Goal: Transaction & Acquisition: Subscribe to service/newsletter

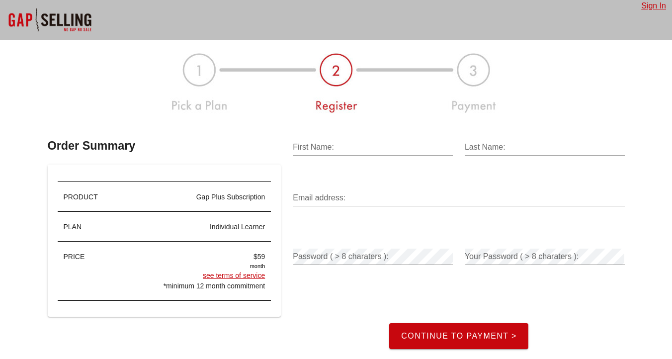
scroll to position [21, 0]
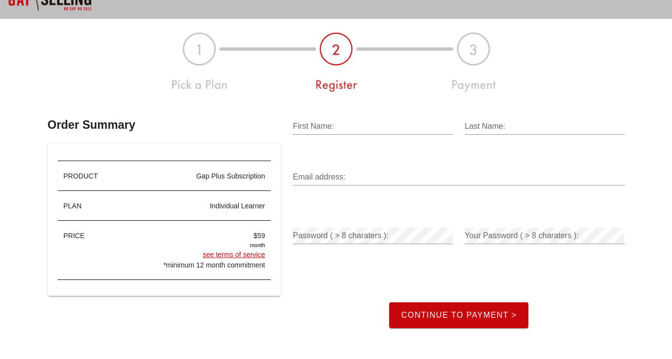
click at [333, 124] on input "First Name:" at bounding box center [373, 126] width 160 height 16
type input "Gary"
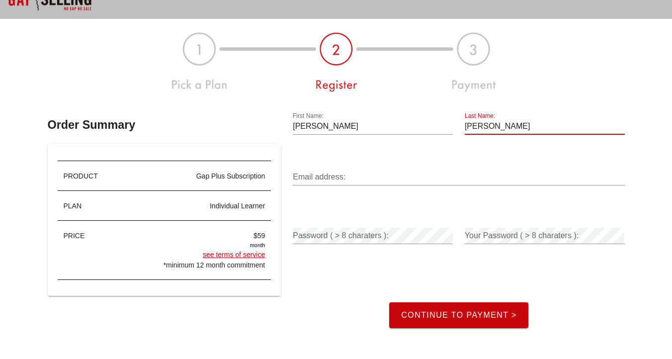
type input "Inzana"
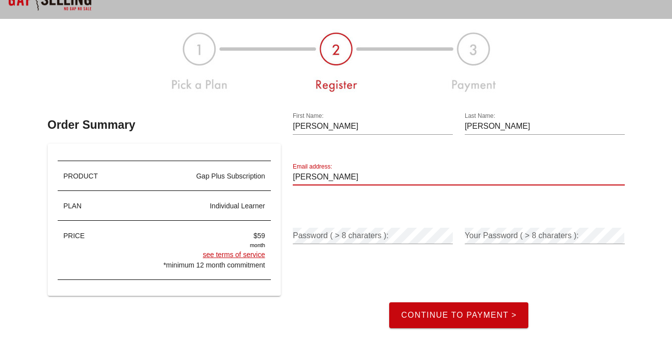
type input "gary@toptiergary.com"
click at [362, 230] on div "Password ( > 8 charaters ):" at bounding box center [373, 236] width 160 height 16
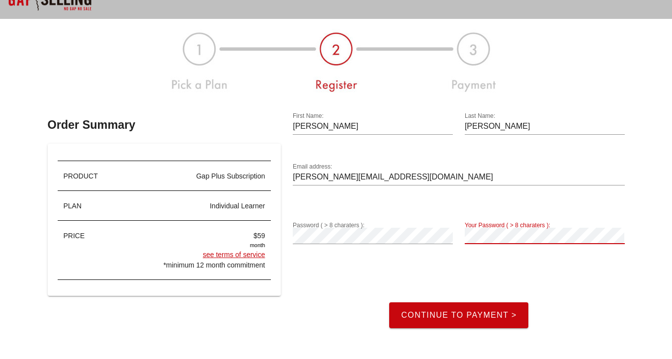
click at [503, 230] on div "Your Password ( > 8 charaters ):" at bounding box center [545, 236] width 160 height 16
click at [491, 306] on button "Continue to Payment >" at bounding box center [458, 315] width 139 height 26
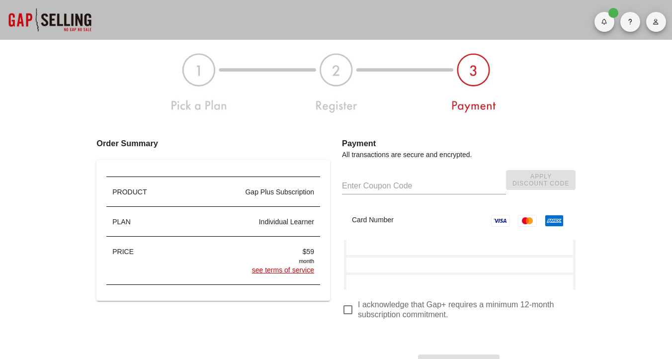
click at [360, 180] on input "text" at bounding box center [424, 186] width 164 height 16
paste input "gary_inzana_gap_plus"
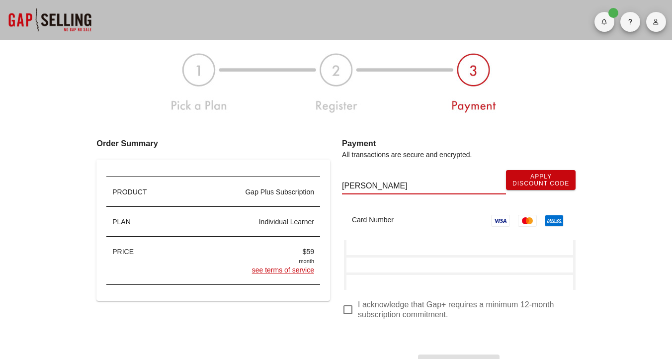
type input "gary_inzana_gap_plus"
click at [524, 174] on span "Apply Discount Code" at bounding box center [541, 180] width 57 height 14
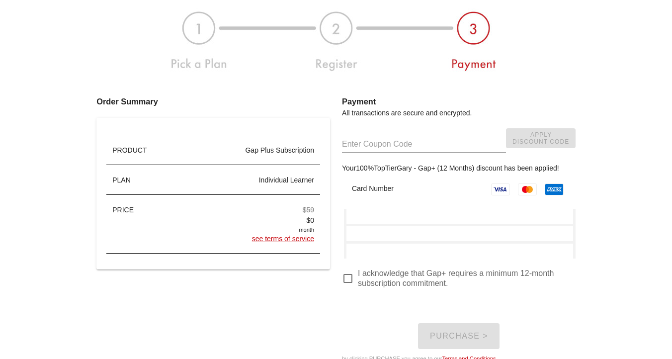
scroll to position [68, 0]
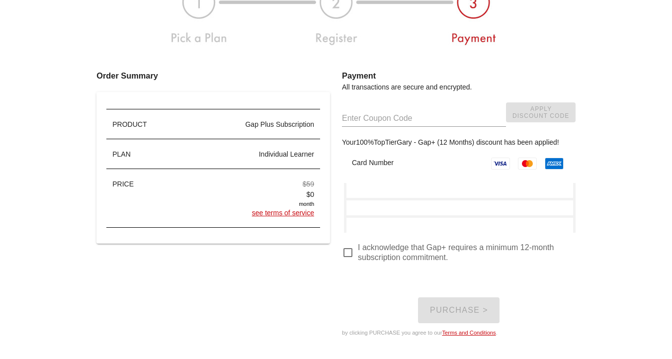
click at [346, 251] on div at bounding box center [348, 252] width 17 height 17
checkbox input "true"
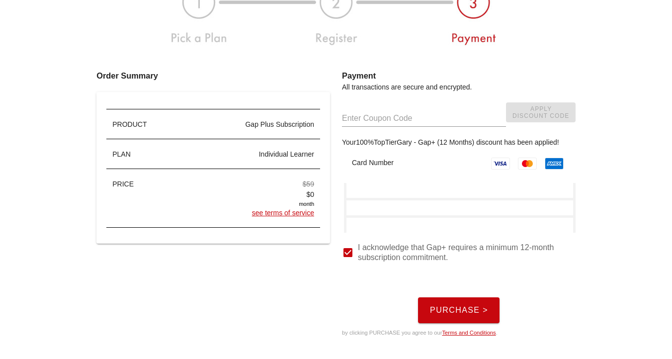
click at [468, 313] on span "Purchase >" at bounding box center [459, 310] width 59 height 9
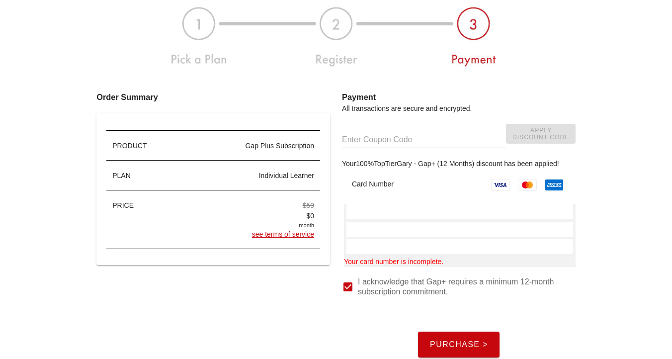
scroll to position [69, 0]
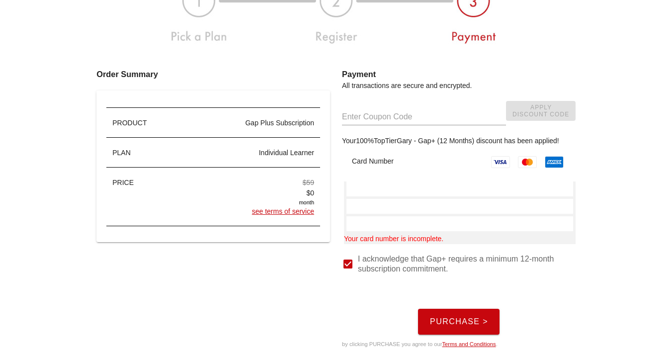
click at [450, 327] on button "Purchase >" at bounding box center [459, 322] width 82 height 26
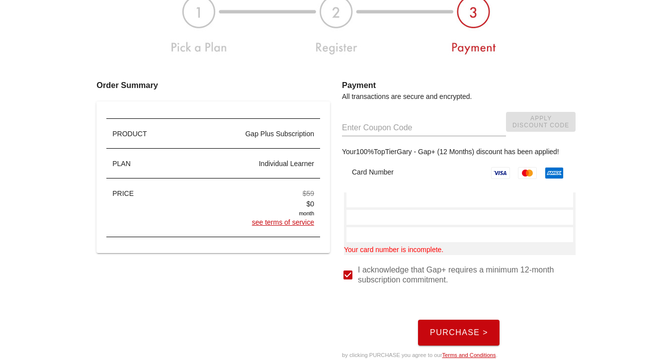
scroll to position [94, 0]
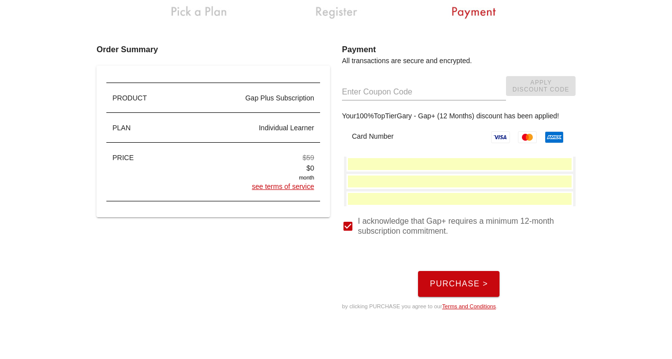
click at [459, 279] on span "Purchase >" at bounding box center [459, 283] width 59 height 9
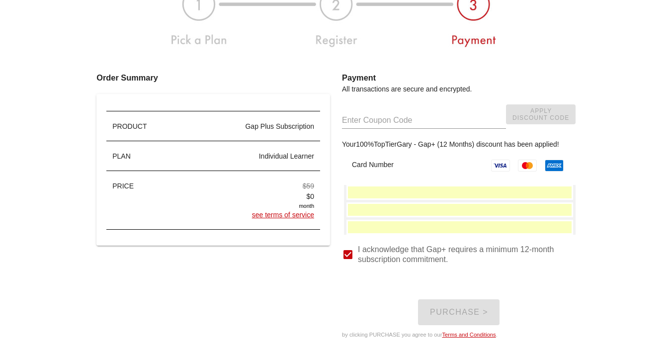
scroll to position [0, 0]
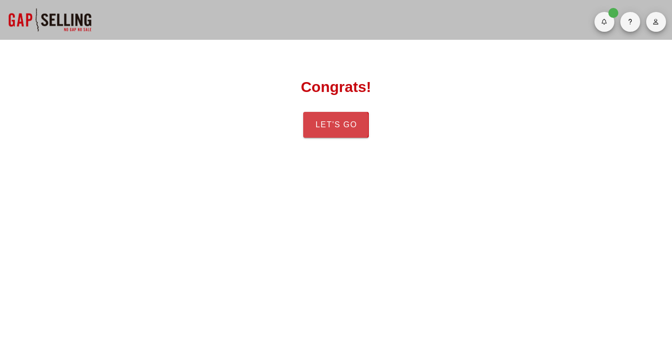
click at [348, 126] on span "Let's Go" at bounding box center [336, 124] width 42 height 9
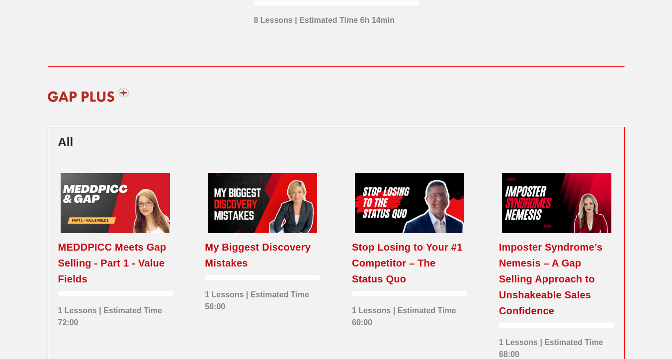
scroll to position [204, 0]
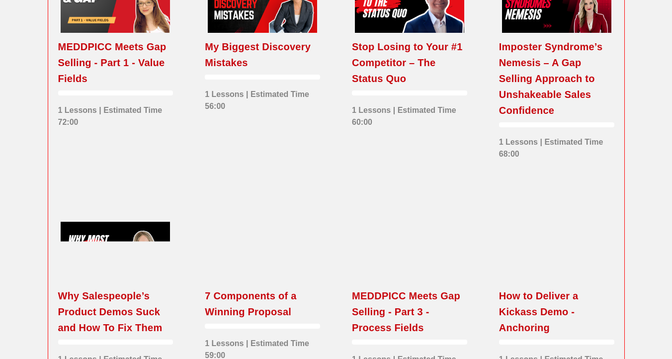
scroll to position [241, 0]
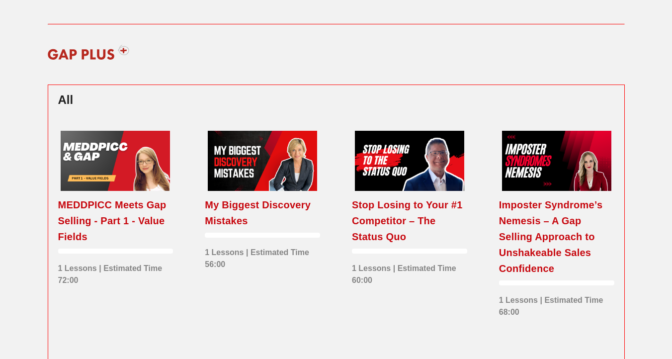
click at [133, 162] on div at bounding box center [115, 161] width 109 height 60
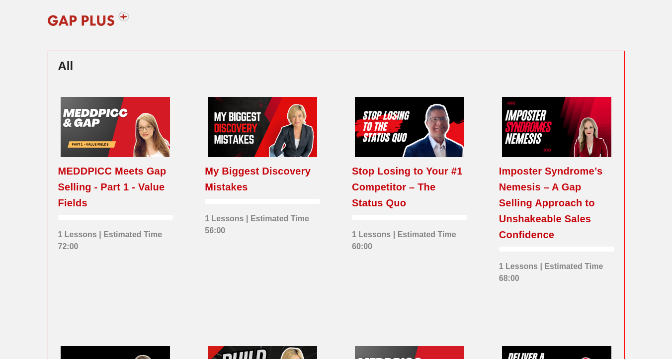
scroll to position [171, 0]
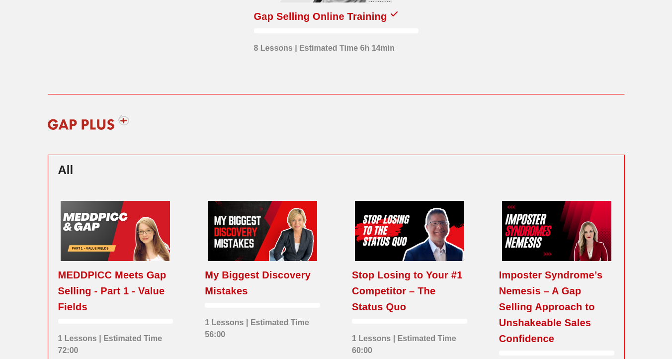
click at [123, 120] on img at bounding box center [88, 122] width 95 height 30
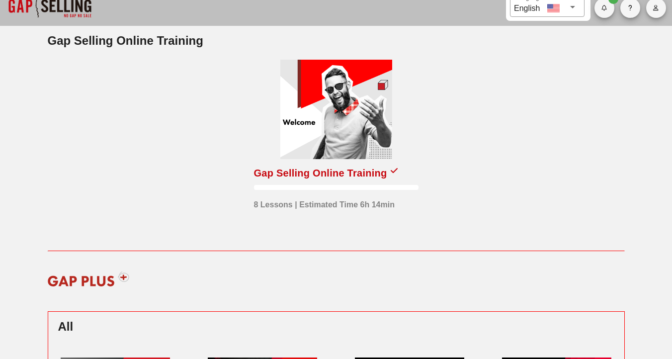
scroll to position [0, 0]
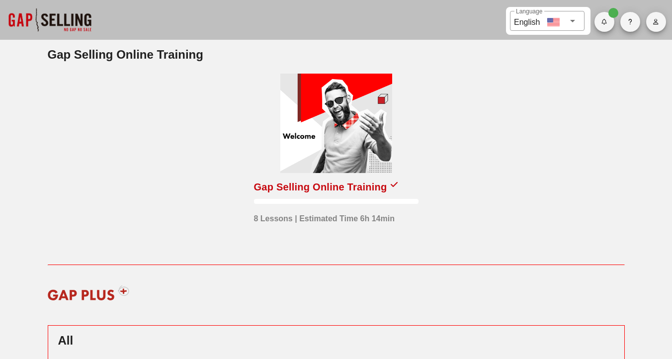
click at [307, 188] on div "Gap Selling Online Training" at bounding box center [320, 187] width 133 height 16
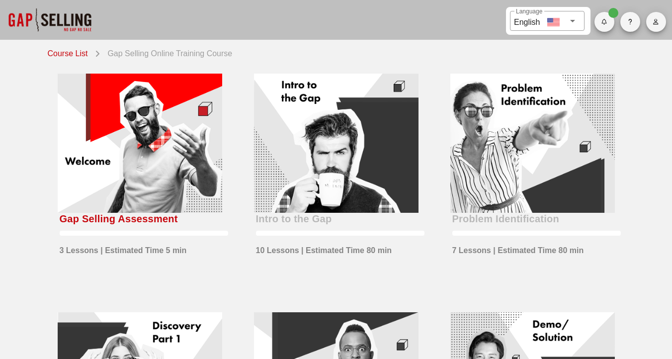
click at [144, 169] on div at bounding box center [140, 143] width 165 height 139
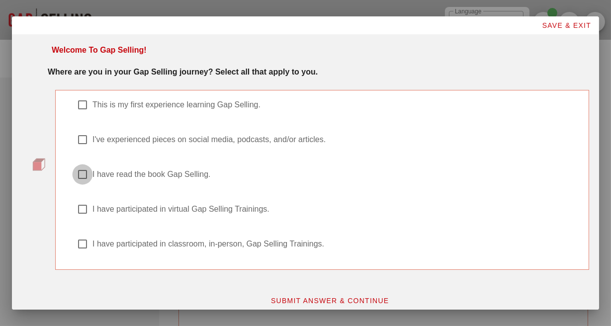
click at [85, 176] on div at bounding box center [82, 174] width 17 height 17
checkbox input "true"
click at [330, 298] on span "SUBMIT ANSWER & CONTINUE" at bounding box center [329, 301] width 119 height 8
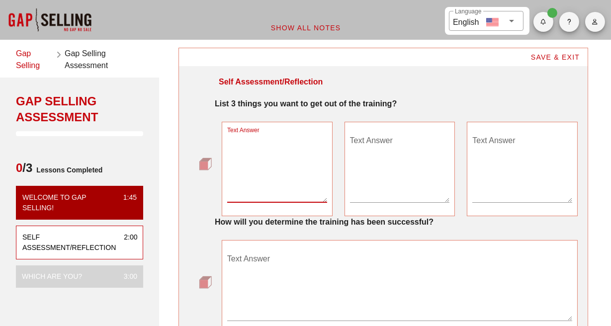
click at [275, 172] on textarea "Text Answer" at bounding box center [277, 168] width 100 height 70
type textarea "Better Close Rates"
click at [395, 168] on textarea "Text Answer" at bounding box center [400, 168] width 100 height 70
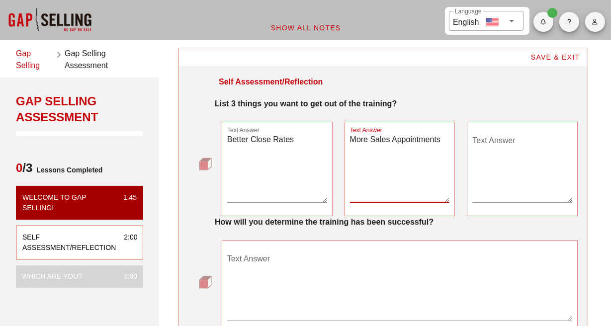
type textarea "More Sales Appointments"
click at [479, 155] on textarea "Text Answer" at bounding box center [522, 168] width 100 height 70
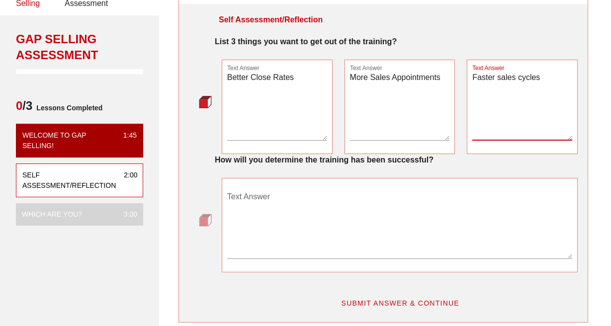
scroll to position [74, 0]
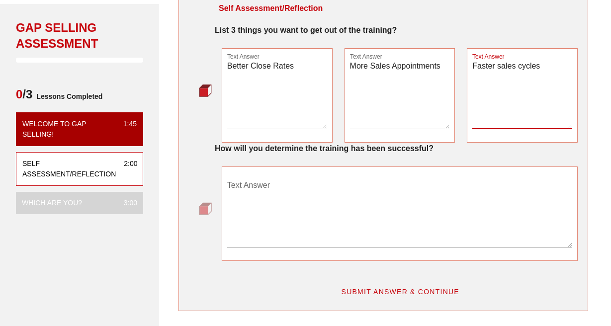
type textarea "Faster sales cycles"
click at [356, 209] on textarea "Text Answer" at bounding box center [399, 212] width 345 height 70
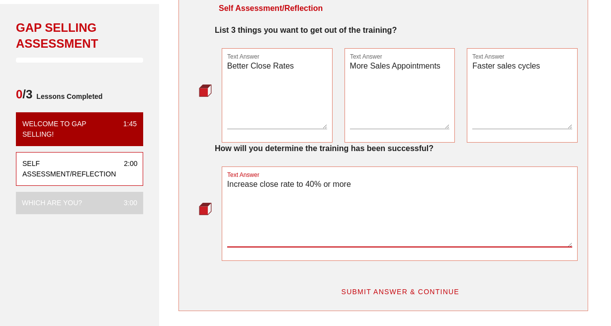
type textarea "Increase close rate to 40% or more"
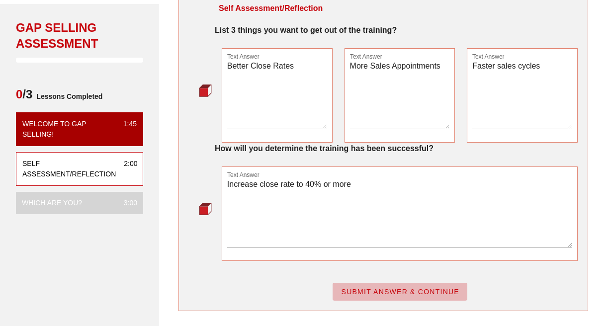
click at [400, 289] on span "SUBMIT ANSWER & CONTINUE" at bounding box center [400, 292] width 119 height 8
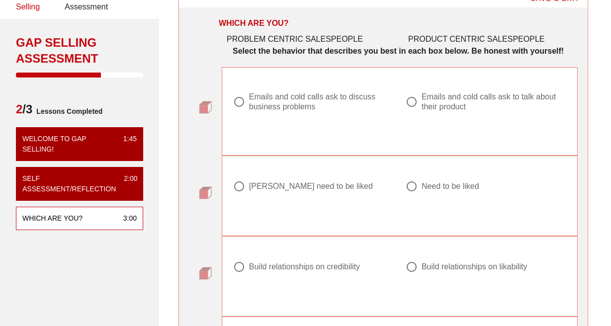
scroll to position [55, 0]
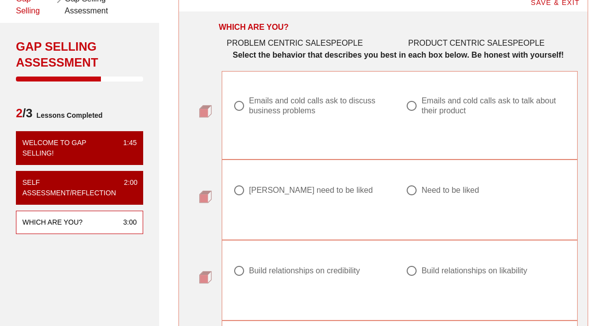
click at [415, 114] on div at bounding box center [411, 105] width 17 height 17
radio input "true"
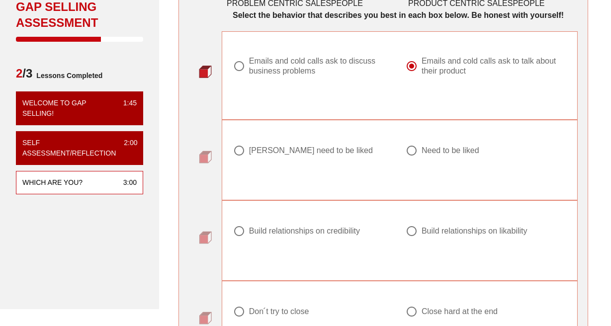
scroll to position [97, 0]
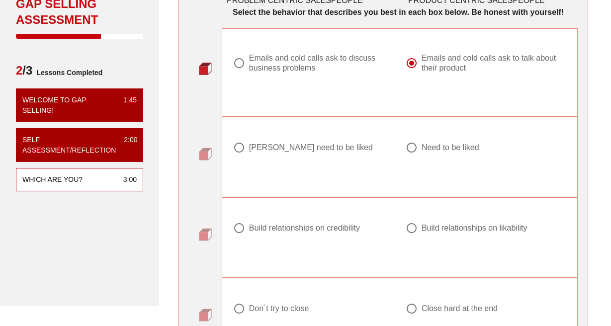
click at [414, 156] on div at bounding box center [411, 147] width 17 height 17
radio input "true"
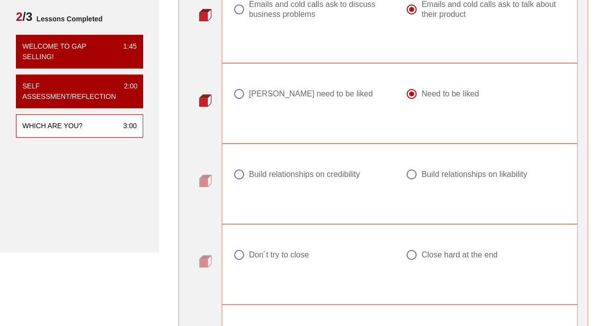
scroll to position [179, 0]
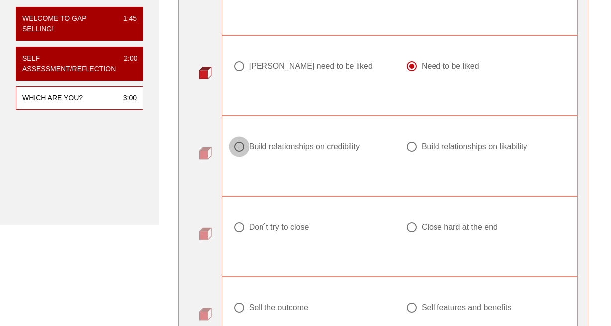
click at [242, 155] on div at bounding box center [239, 146] width 17 height 17
radio input "true"
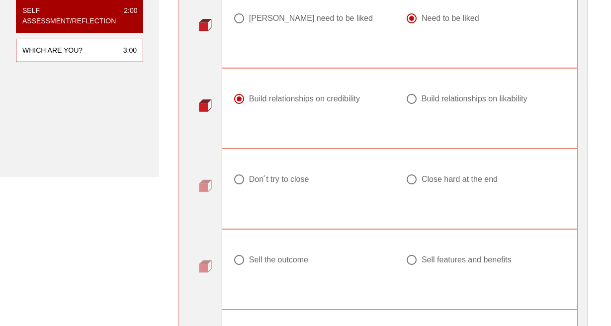
scroll to position [251, 0]
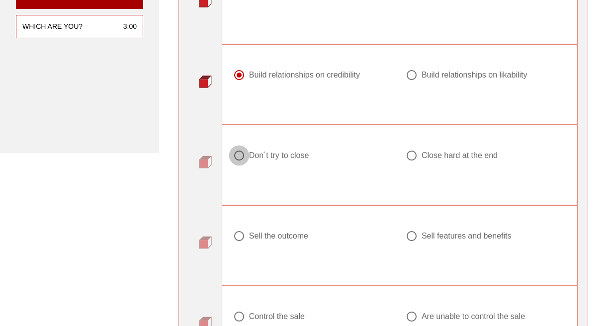
click at [240, 164] on div at bounding box center [239, 155] width 17 height 17
radio input "true"
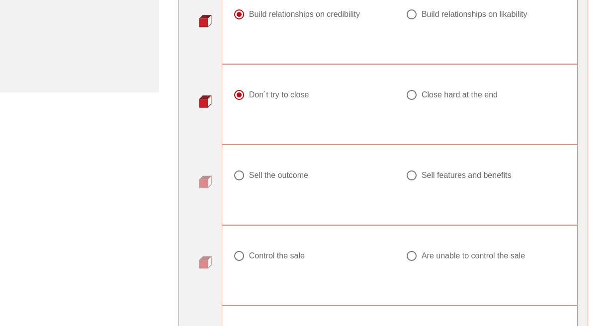
scroll to position [309, 0]
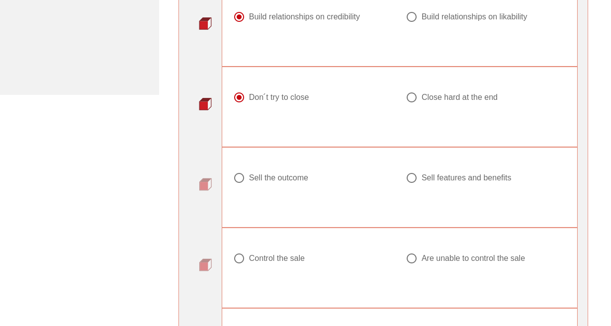
click at [407, 186] on div at bounding box center [411, 178] width 17 height 17
radio input "true"
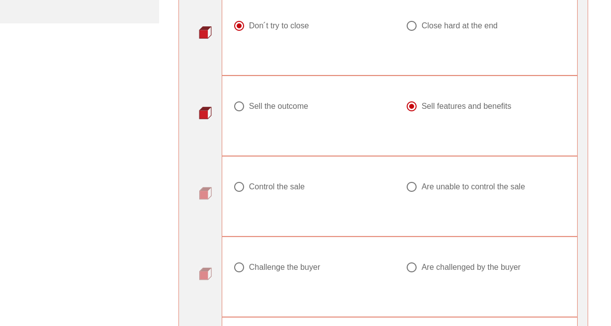
scroll to position [387, 0]
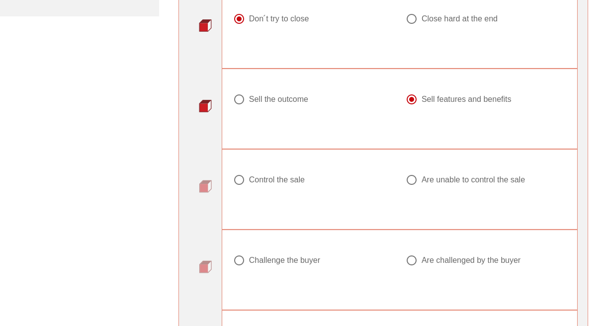
click at [411, 188] on div at bounding box center [411, 180] width 17 height 17
radio input "true"
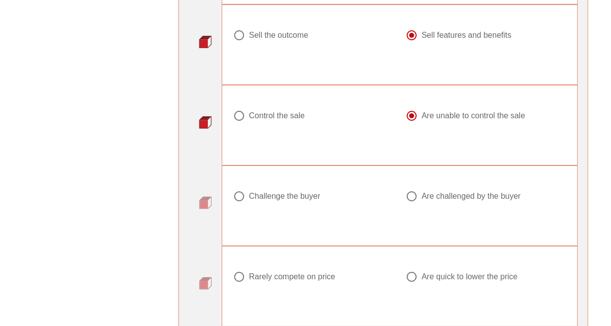
scroll to position [507, 0]
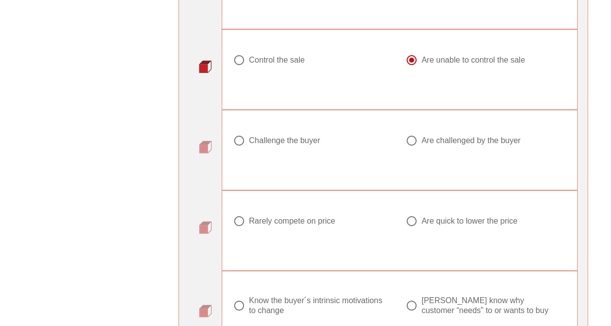
click at [413, 149] on div at bounding box center [411, 140] width 17 height 17
radio input "true"
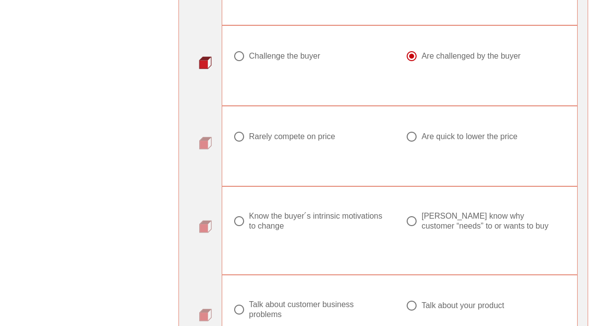
scroll to position [593, 0]
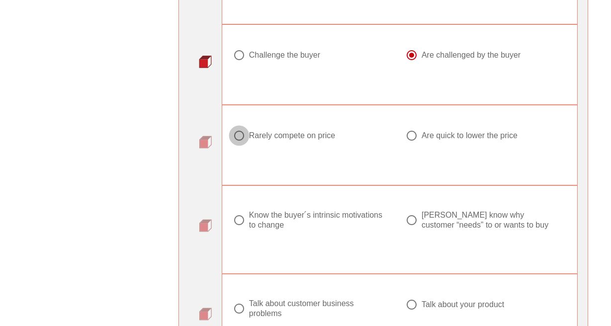
click at [240, 144] on div at bounding box center [239, 135] width 17 height 17
radio input "true"
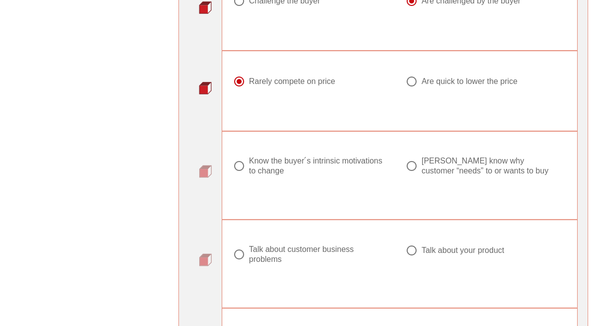
scroll to position [646, 0]
click at [241, 175] on div at bounding box center [239, 167] width 17 height 17
radio input "true"
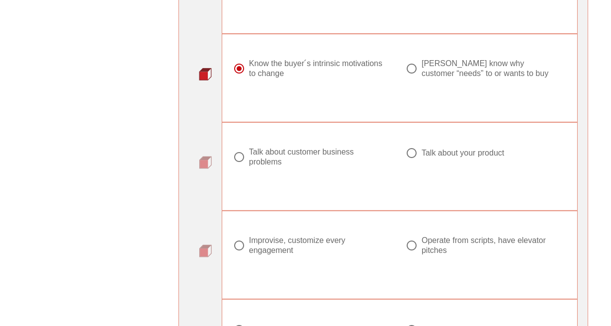
scroll to position [766, 0]
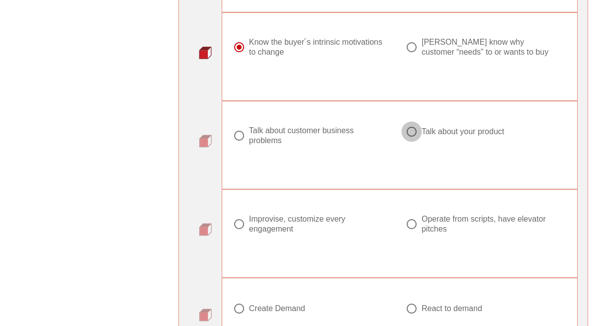
click at [413, 140] on div at bounding box center [411, 131] width 17 height 17
radio input "true"
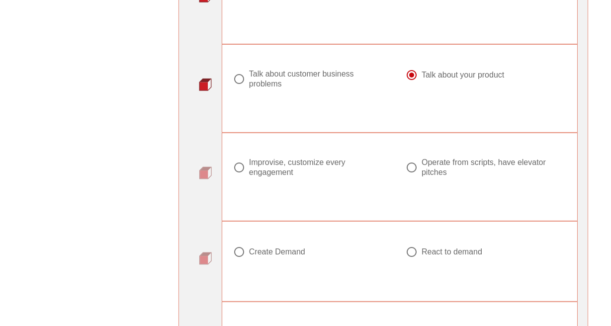
scroll to position [845, 0]
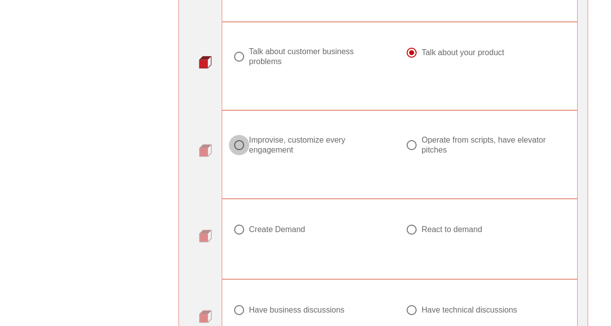
click at [238, 154] on div at bounding box center [239, 145] width 17 height 17
radio input "true"
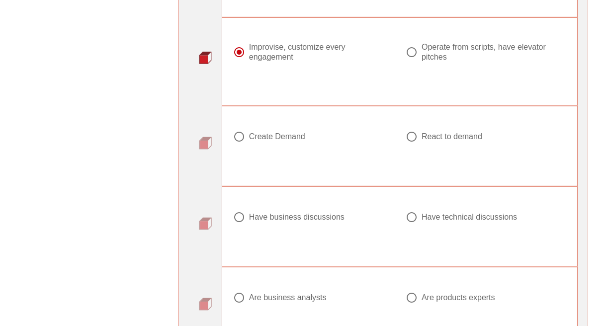
scroll to position [939, 0]
click at [414, 144] on div at bounding box center [411, 135] width 17 height 17
radio input "true"
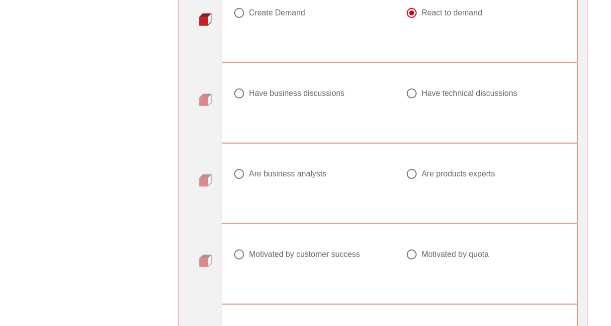
scroll to position [1066, 0]
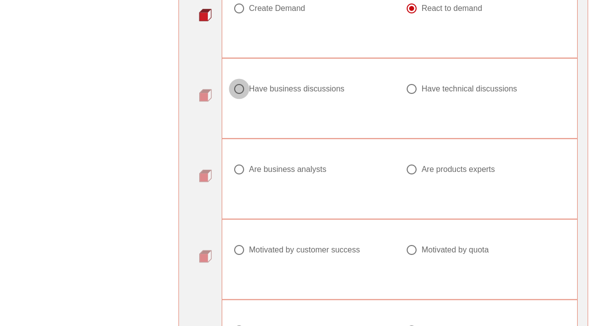
click at [240, 97] on div at bounding box center [239, 89] width 17 height 17
radio input "true"
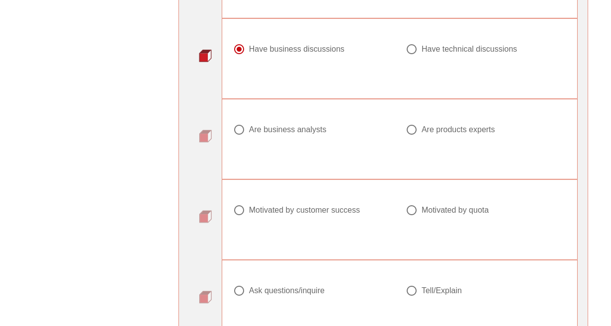
scroll to position [1125, 0]
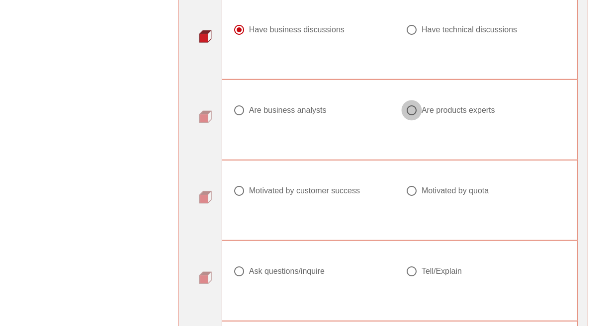
click at [413, 119] on div at bounding box center [411, 110] width 17 height 17
radio input "true"
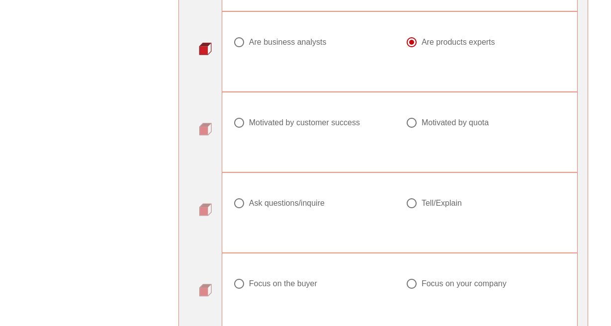
scroll to position [1194, 0]
click at [237, 128] on div at bounding box center [239, 121] width 17 height 17
radio input "true"
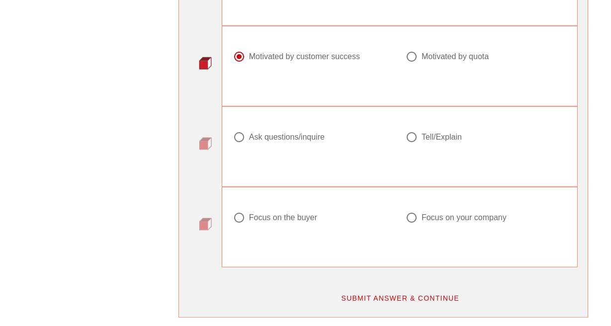
scroll to position [1285, 0]
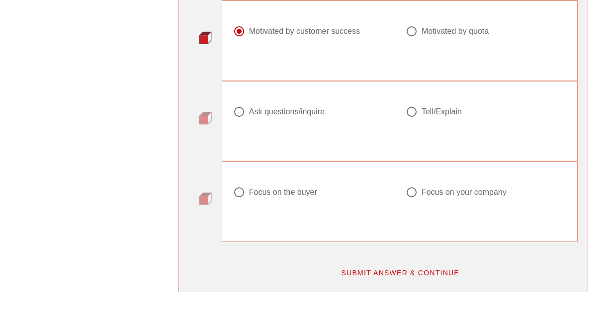
click at [410, 120] on div at bounding box center [411, 111] width 17 height 17
radio input "true"
click at [419, 201] on div at bounding box center [411, 192] width 17 height 17
radio input "true"
click at [398, 277] on span "SUBMIT ANSWER & CONTINUE" at bounding box center [400, 273] width 119 height 8
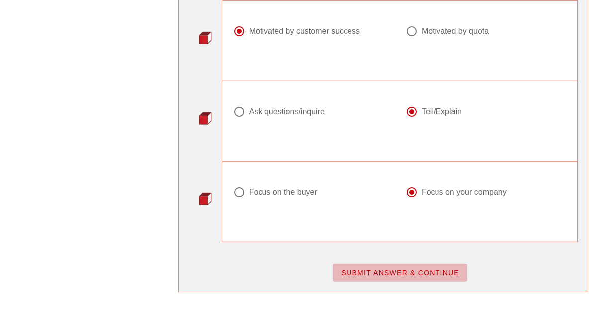
scroll to position [0, 0]
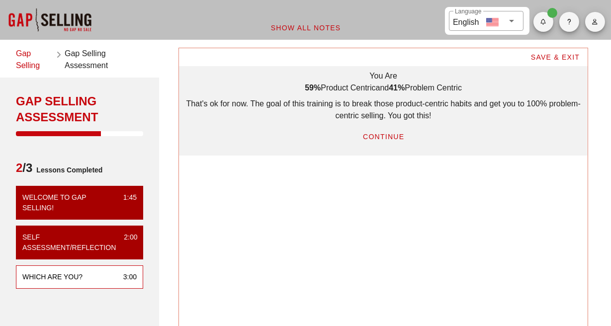
click at [370, 137] on span "CONTINUE" at bounding box center [383, 137] width 42 height 8
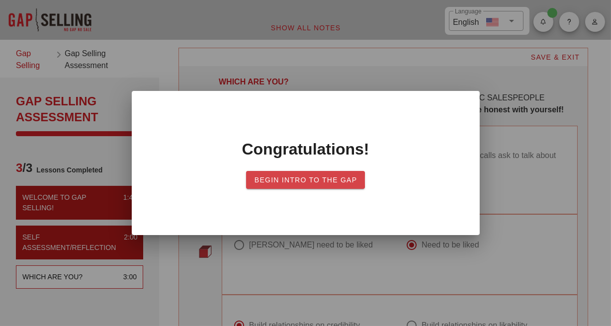
click at [307, 177] on span "Begin Intro to the Gap" at bounding box center [305, 180] width 103 height 8
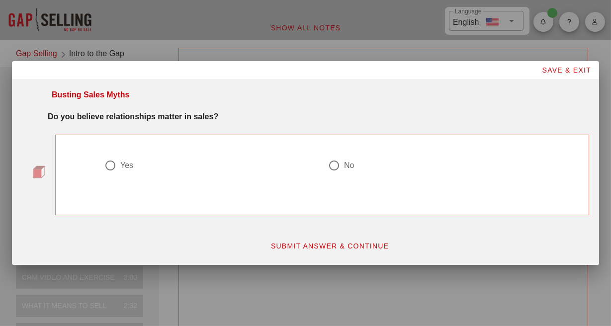
click at [499, 59] on div at bounding box center [305, 163] width 611 height 326
click at [488, 48] on div at bounding box center [305, 163] width 611 height 326
click at [108, 169] on div at bounding box center [110, 165] width 17 height 17
radio input "true"
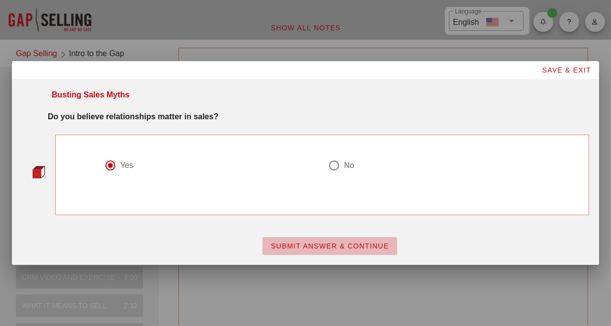
click at [312, 247] on span "SUBMIT ANSWER & CONTINUE" at bounding box center [329, 246] width 119 height 8
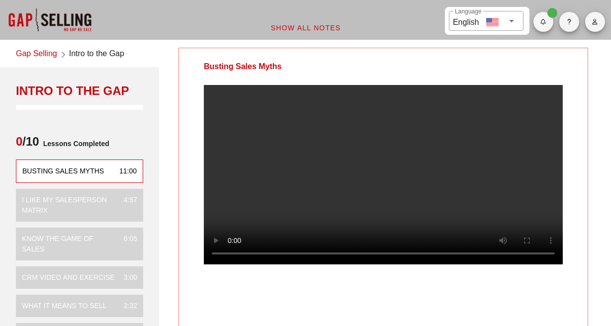
click at [369, 103] on video at bounding box center [383, 174] width 359 height 179
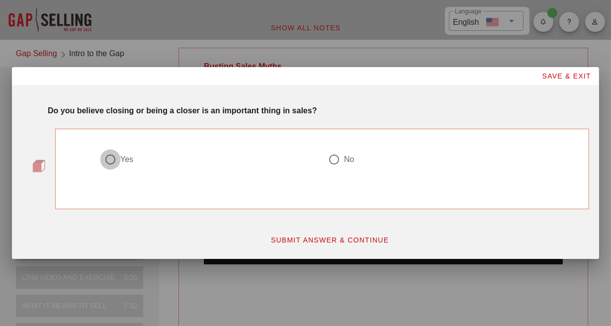
click at [110, 158] on div at bounding box center [110, 159] width 17 height 17
radio input "true"
click at [282, 238] on span "SUBMIT ANSWER & CONTINUE" at bounding box center [329, 240] width 119 height 8
click at [113, 159] on div at bounding box center [110, 159] width 17 height 17
radio input "true"
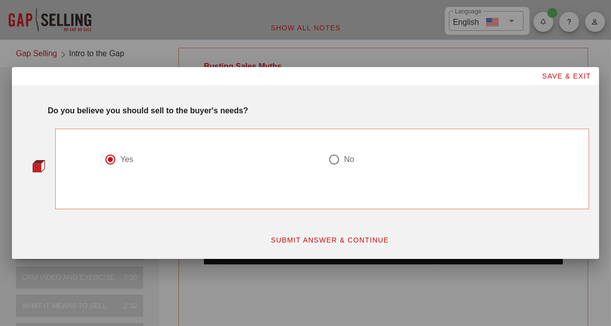
click at [302, 249] on button "SUBMIT ANSWER & CONTINUE" at bounding box center [329, 240] width 135 height 18
click at [336, 157] on div at bounding box center [334, 159] width 17 height 17
radio input "true"
click at [318, 238] on span "SUBMIT ANSWER & CONTINUE" at bounding box center [329, 240] width 119 height 8
click at [339, 160] on div at bounding box center [334, 159] width 17 height 17
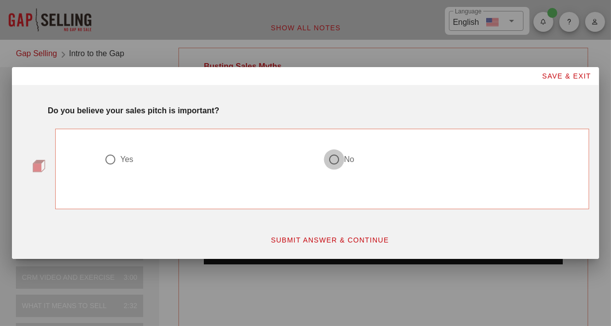
radio input "true"
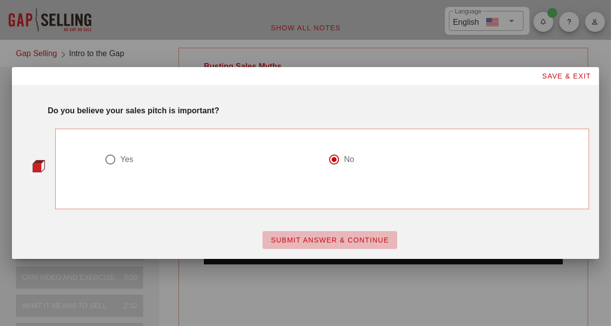
click at [334, 241] on span "SUBMIT ANSWER & CONTINUE" at bounding box center [329, 240] width 119 height 8
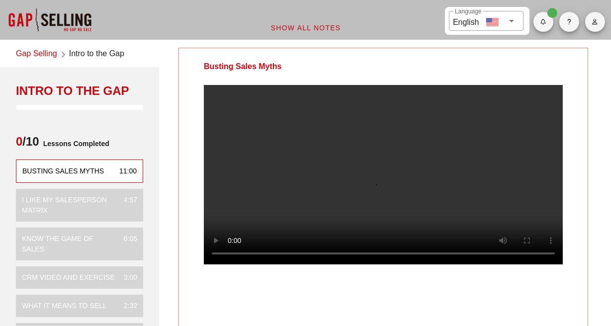
click at [311, 209] on video at bounding box center [383, 174] width 359 height 179
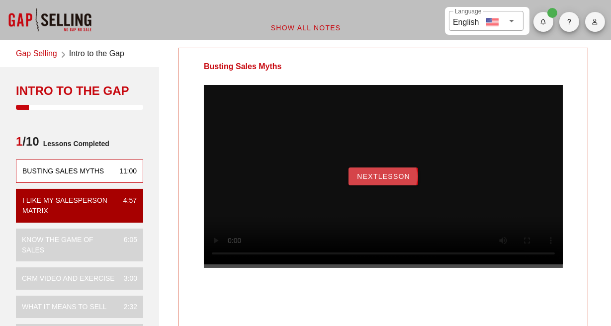
click at [380, 185] on button "NextLesson" at bounding box center [384, 177] width 70 height 18
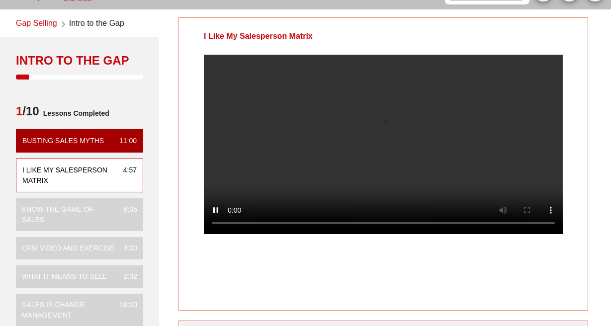
scroll to position [26, 0]
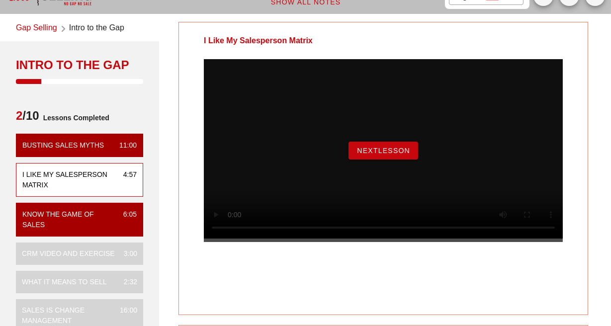
click at [373, 155] on span "NextLesson" at bounding box center [383, 151] width 54 height 8
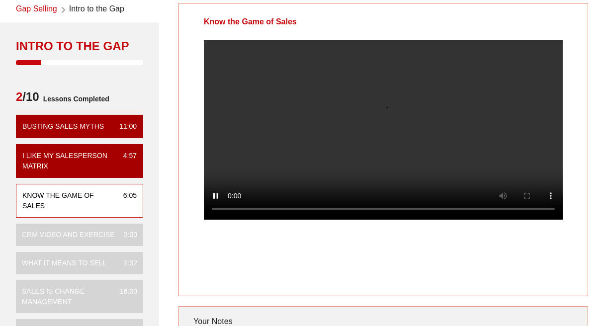
scroll to position [0, 0]
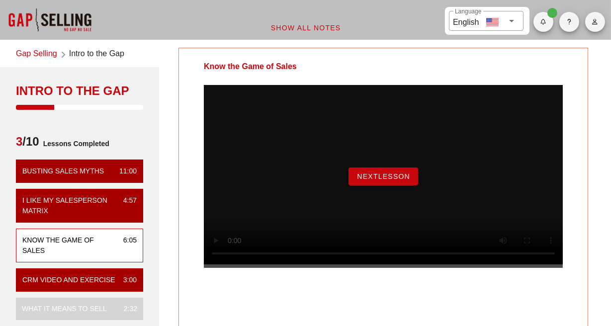
click at [358, 180] on span "NextLesson" at bounding box center [383, 177] width 54 height 8
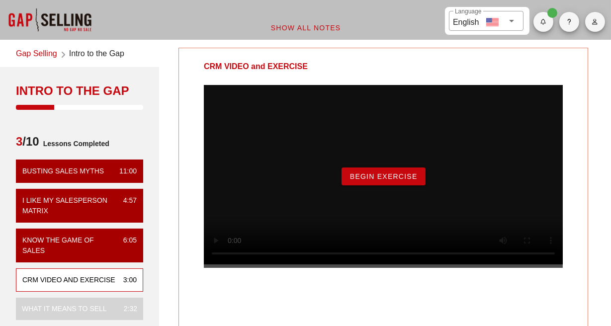
click at [395, 180] on span "Begin Exercise" at bounding box center [383, 177] width 68 height 8
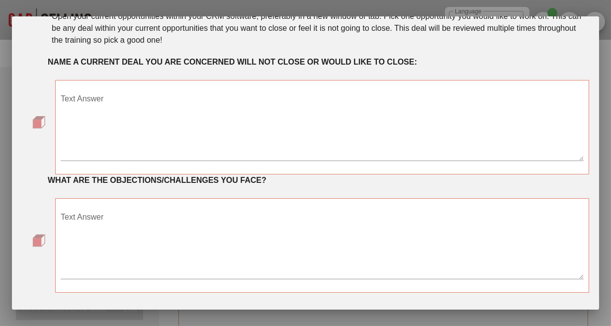
scroll to position [52, 0]
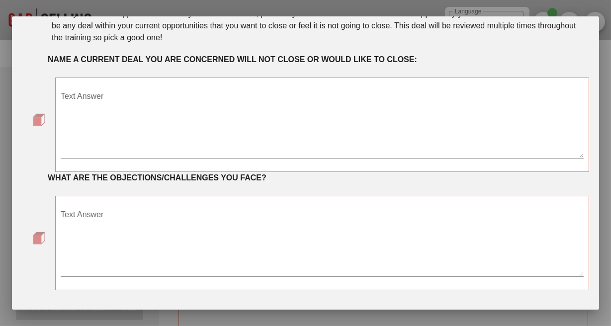
click at [111, 99] on textarea "Text Answer" at bounding box center [322, 123] width 523 height 70
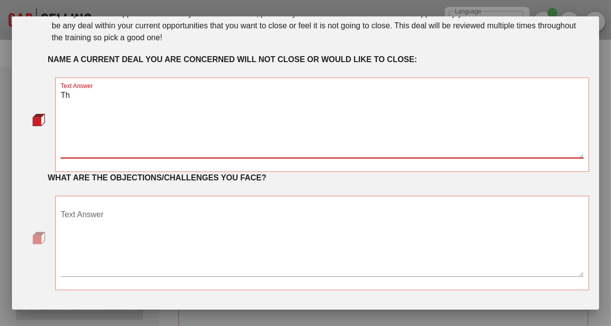
type textarea "T"
click at [133, 97] on textarea "This isn't necesarrily that one big account," at bounding box center [322, 123] width 523 height 70
click at [233, 96] on textarea "This isn't necessarily that one big account," at bounding box center [322, 123] width 523 height 70
click at [153, 96] on textarea "This isn't necessarily that one big account," at bounding box center [322, 123] width 523 height 70
click at [213, 92] on textarea "This isn't necessarily that "one big account," at bounding box center [322, 123] width 523 height 70
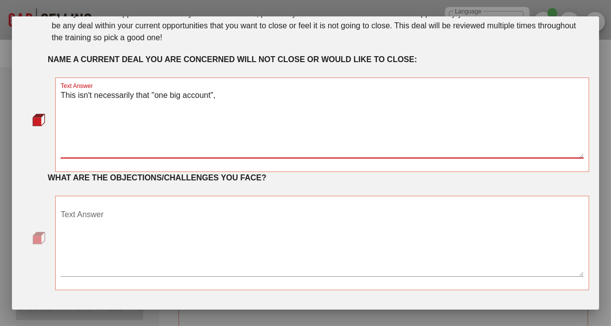
type textarea "This isn't necessarily that "one big account","
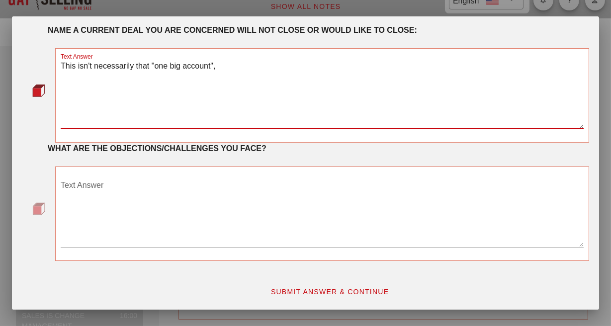
scroll to position [0, 0]
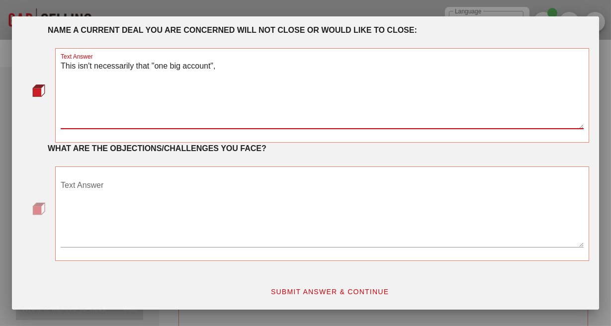
click at [139, 204] on textarea "Text Answer" at bounding box center [322, 212] width 523 height 70
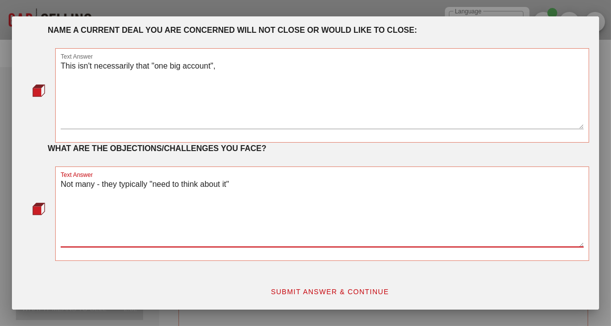
type textarea "Not many - they typically "need to think about it""
click at [314, 284] on button "SUBMIT ANSWER & CONTINUE" at bounding box center [329, 292] width 135 height 18
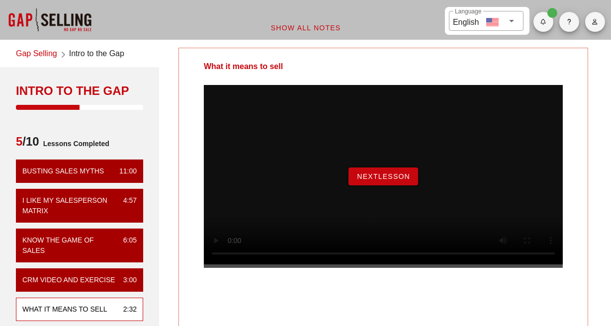
click at [405, 180] on span "NextLesson" at bounding box center [383, 177] width 54 height 8
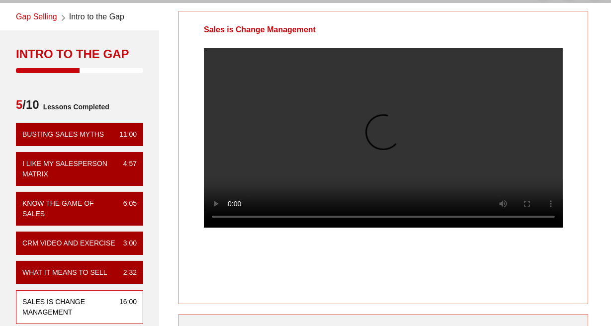
scroll to position [39, 0]
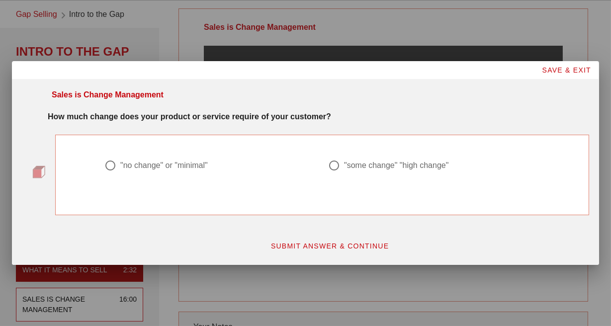
click at [107, 167] on div at bounding box center [110, 165] width 17 height 17
radio input "true"
click at [353, 249] on span "SUBMIT ANSWER & CONTINUE" at bounding box center [329, 246] width 119 height 8
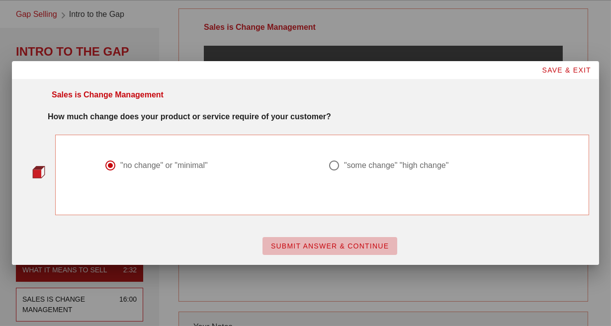
scroll to position [0, 0]
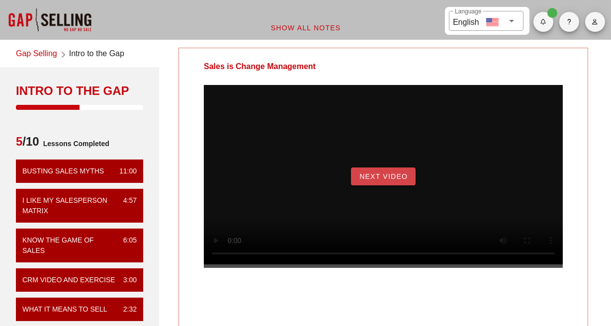
click at [401, 180] on span "Next Video" at bounding box center [383, 177] width 49 height 8
click at [377, 180] on span "NextLesson" at bounding box center [383, 177] width 54 height 8
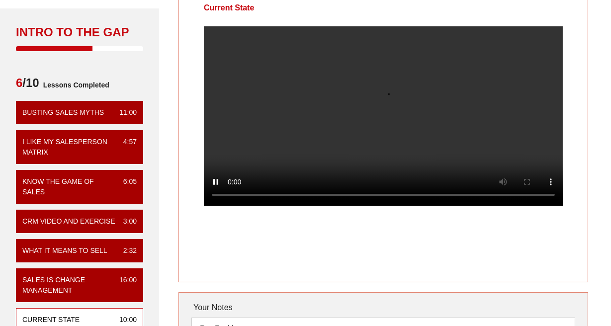
scroll to position [42, 0]
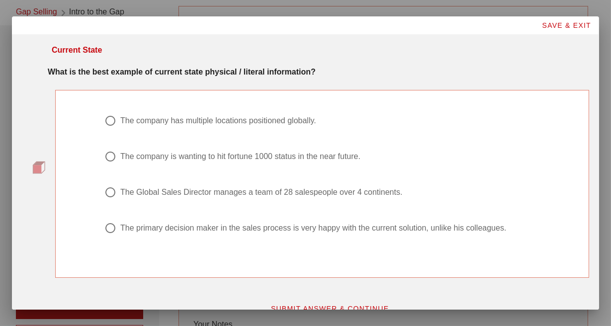
click at [112, 191] on div at bounding box center [110, 192] width 17 height 17
radio input "true"
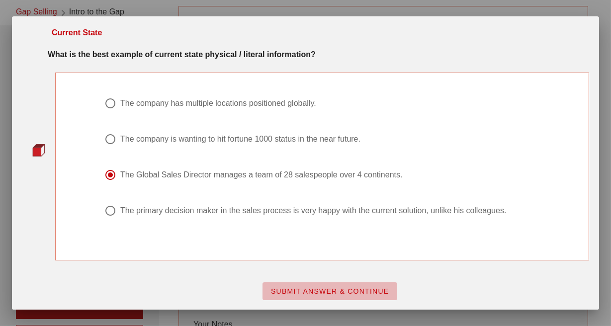
click at [321, 288] on span "SUBMIT ANSWER & CONTINUE" at bounding box center [329, 291] width 119 height 8
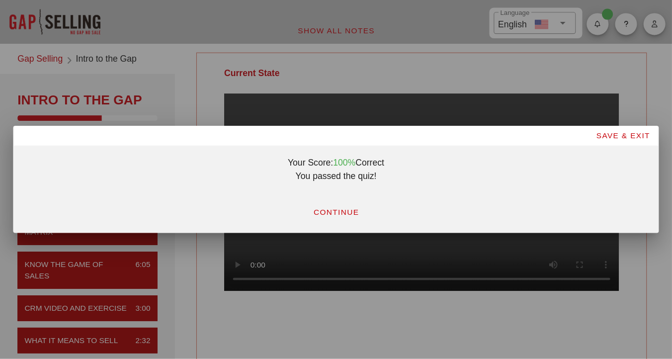
scroll to position [0, 0]
click at [304, 185] on button "CONTINUE" at bounding box center [305, 193] width 58 height 18
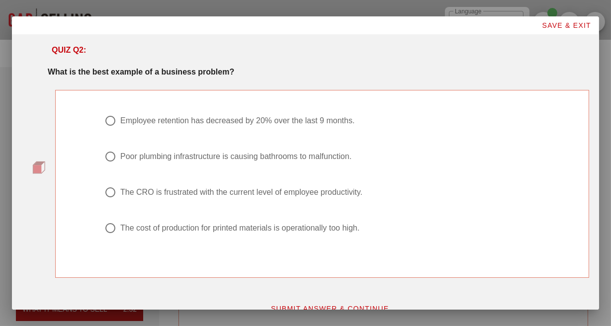
click at [112, 118] on div at bounding box center [110, 120] width 17 height 17
radio input "true"
click at [344, 306] on span "SUBMIT ANSWER & CONTINUE" at bounding box center [329, 309] width 119 height 8
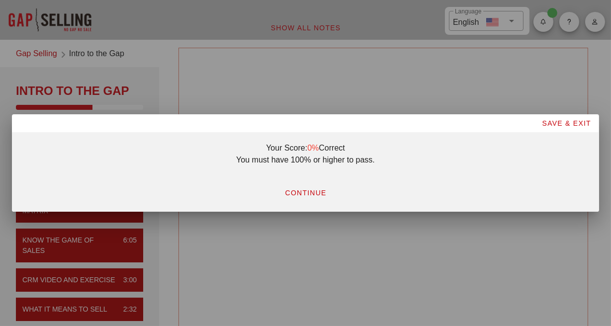
click at [313, 193] on span "CONTINUE" at bounding box center [305, 193] width 42 height 8
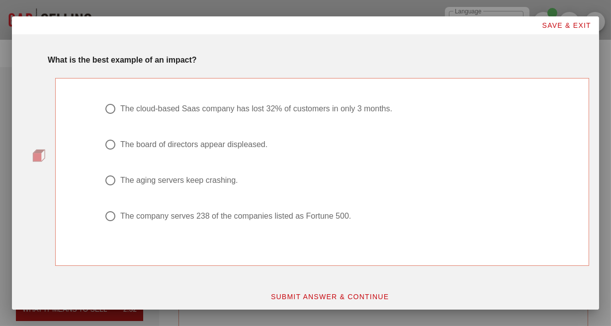
click at [112, 105] on div at bounding box center [110, 108] width 17 height 17
radio input "true"
click at [324, 300] on span "SUBMIT ANSWER & CONTINUE" at bounding box center [329, 297] width 119 height 8
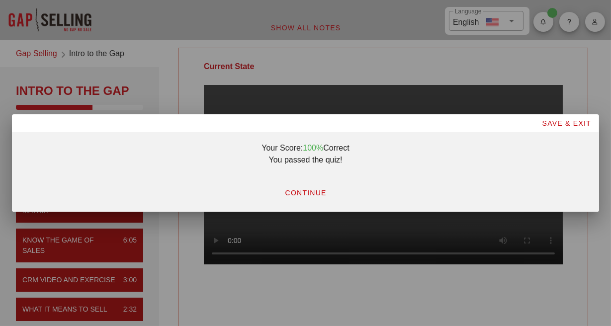
click at [311, 192] on span "CONTINUE" at bounding box center [305, 193] width 42 height 8
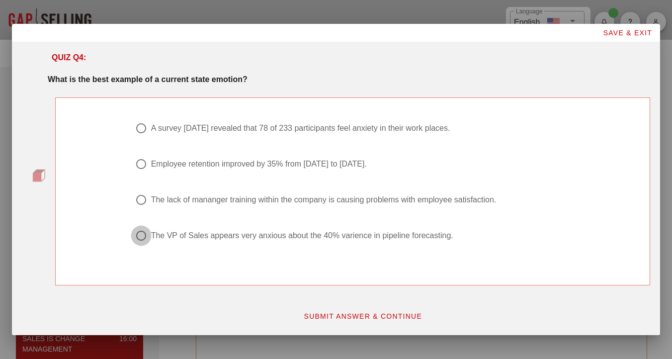
click at [146, 234] on div at bounding box center [141, 235] width 17 height 17
radio input "true"
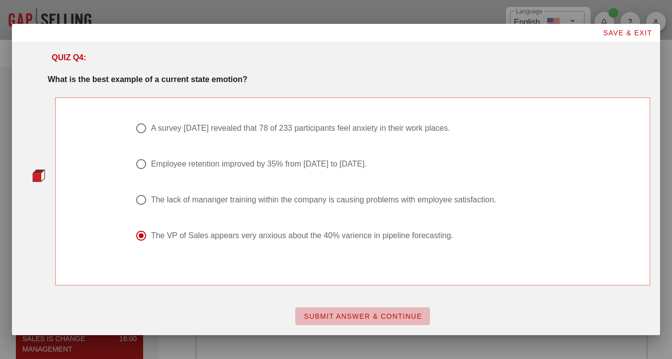
click at [360, 310] on button "SUBMIT ANSWER & CONTINUE" at bounding box center [362, 316] width 135 height 18
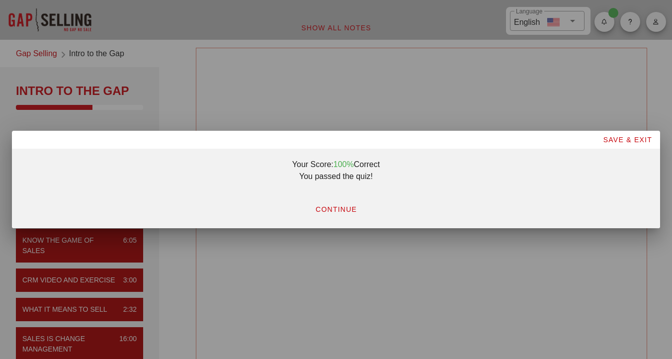
click at [338, 209] on span "CONTINUE" at bounding box center [336, 209] width 42 height 8
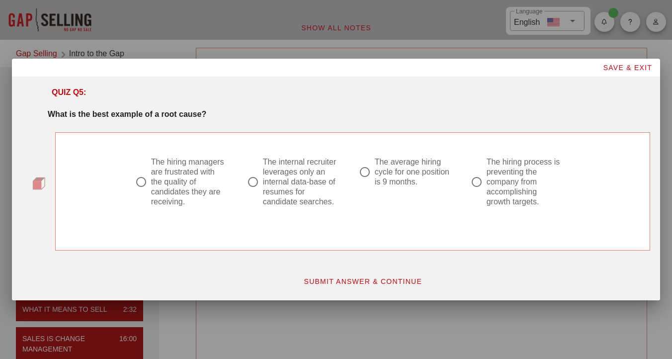
click at [470, 179] on div at bounding box center [476, 182] width 17 height 17
radio input "true"
click at [373, 276] on button "SUBMIT ANSWER & CONTINUE" at bounding box center [362, 281] width 135 height 18
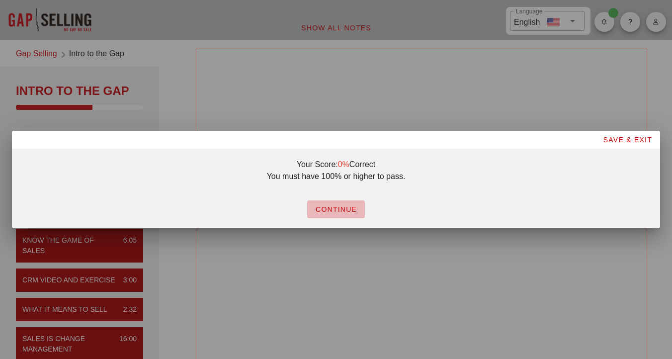
click at [343, 202] on button "CONTINUE" at bounding box center [336, 209] width 58 height 18
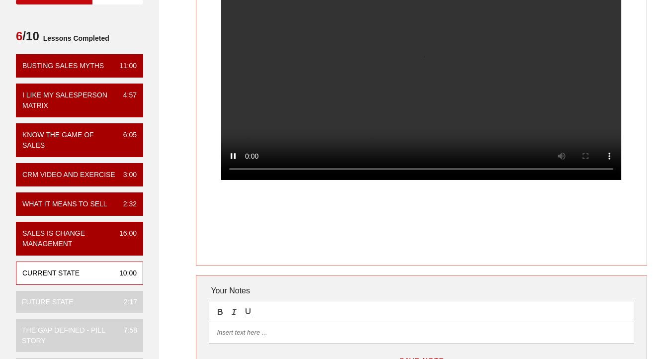
scroll to position [34, 0]
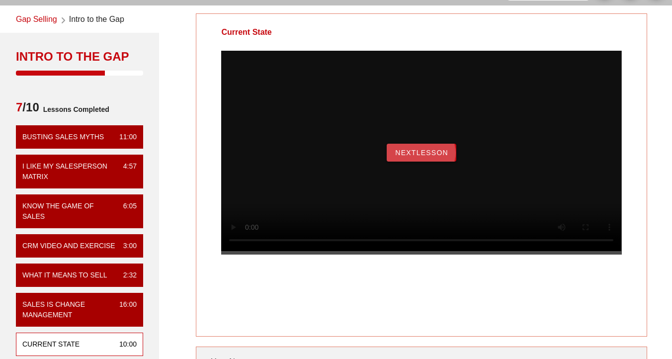
click at [406, 157] on span "NextLesson" at bounding box center [422, 153] width 54 height 8
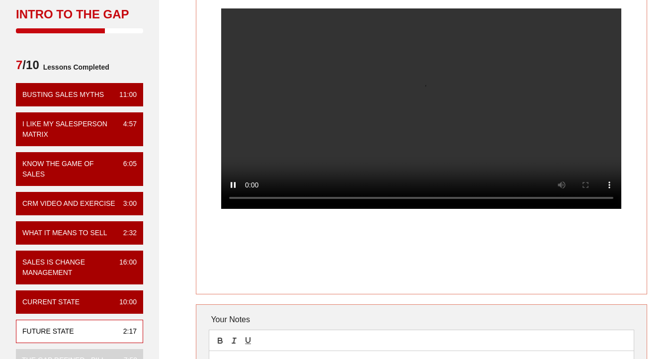
scroll to position [56, 0]
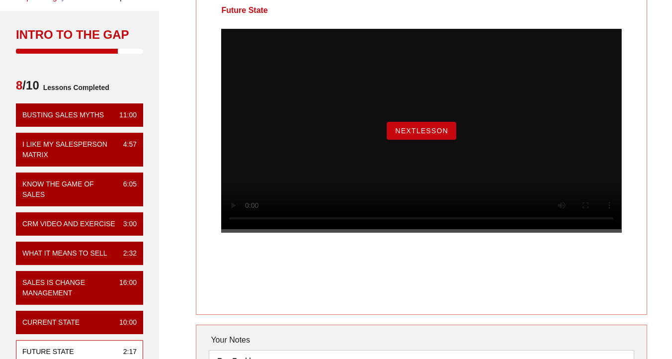
click at [568, 233] on div "NextLesson" at bounding box center [421, 131] width 400 height 204
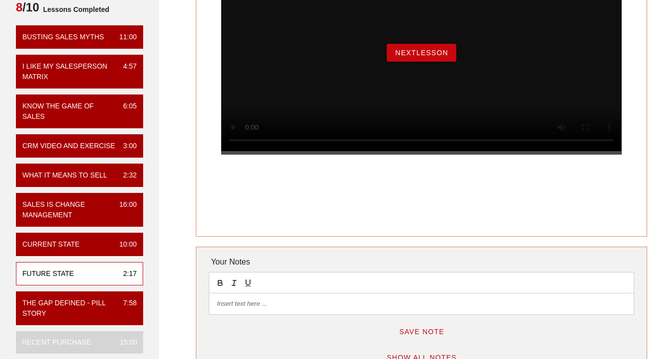
scroll to position [139, 0]
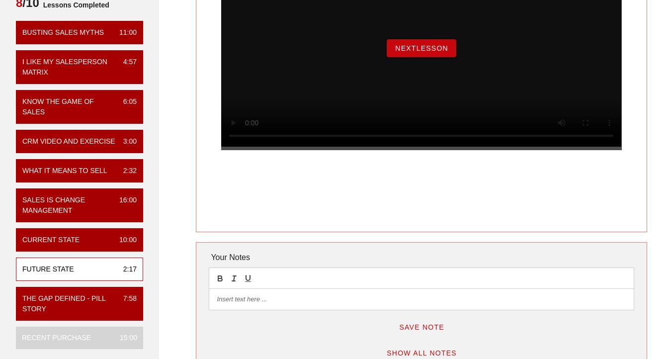
click at [102, 276] on div "Future State 2:17" at bounding box center [79, 269] width 127 height 23
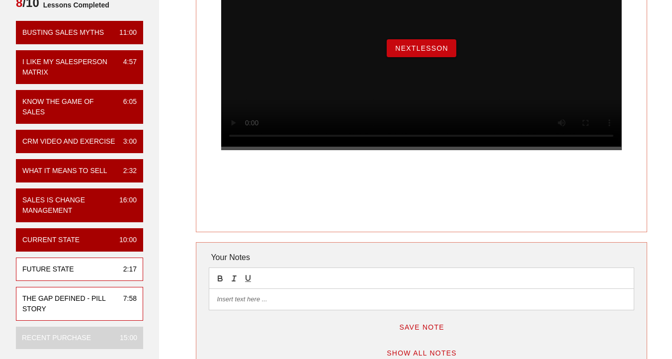
click at [101, 306] on div "The Gap Defined - Pill Story" at bounding box center [68, 303] width 93 height 21
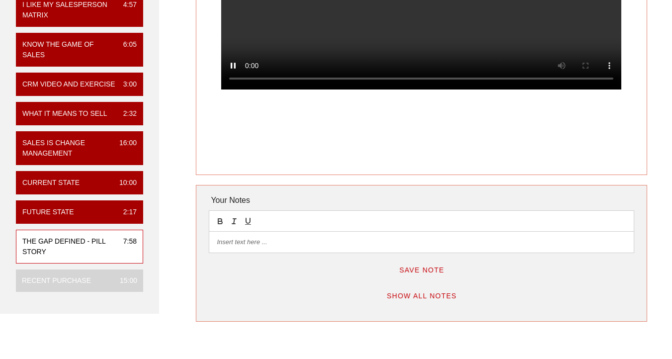
scroll to position [203, 0]
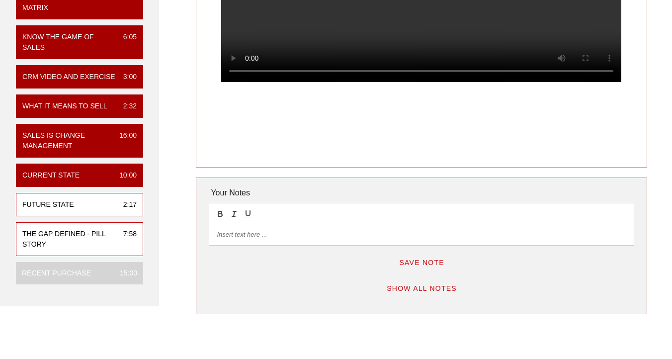
click at [120, 210] on div "2:17" at bounding box center [125, 204] width 21 height 10
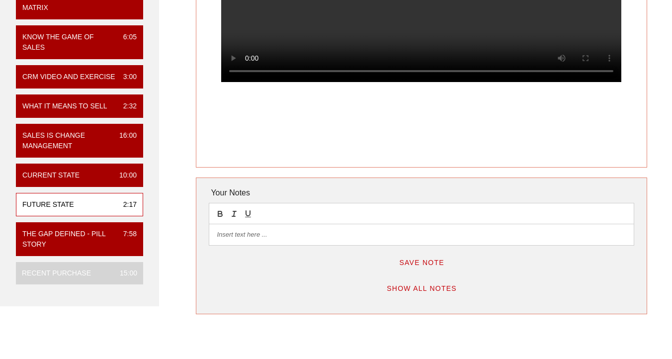
scroll to position [0, 0]
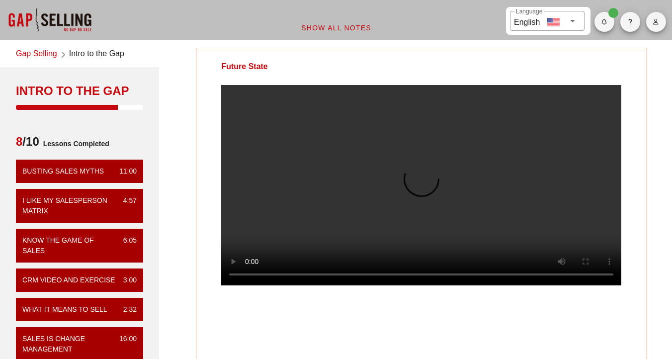
click at [545, 285] on video at bounding box center [421, 185] width 400 height 200
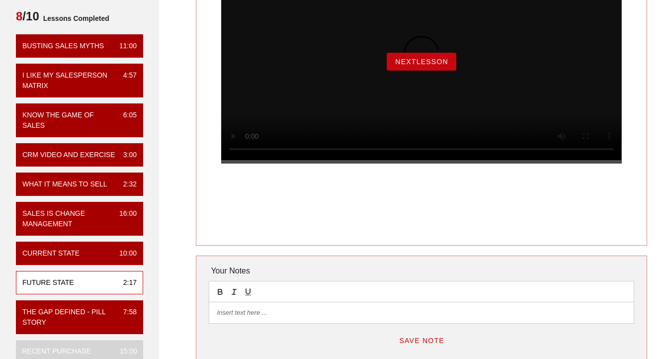
scroll to position [128, 0]
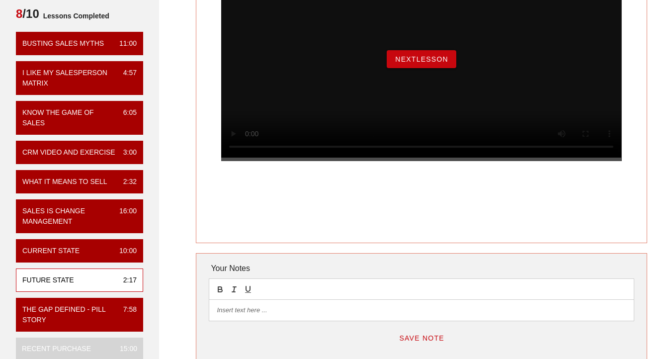
click at [122, 285] on div "2:17" at bounding box center [125, 280] width 21 height 10
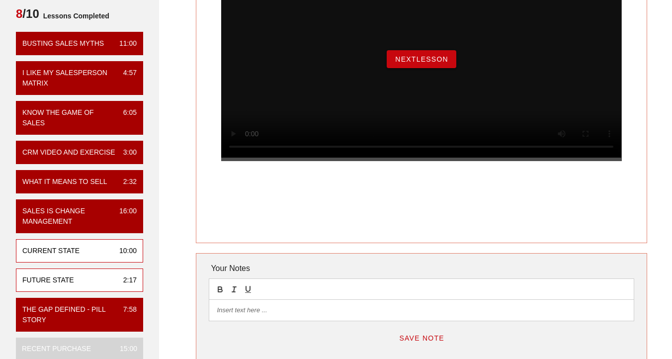
click at [122, 256] on div "10:00" at bounding box center [123, 251] width 25 height 10
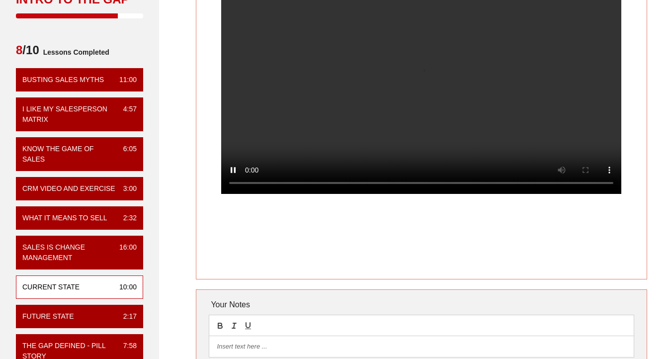
scroll to position [166, 0]
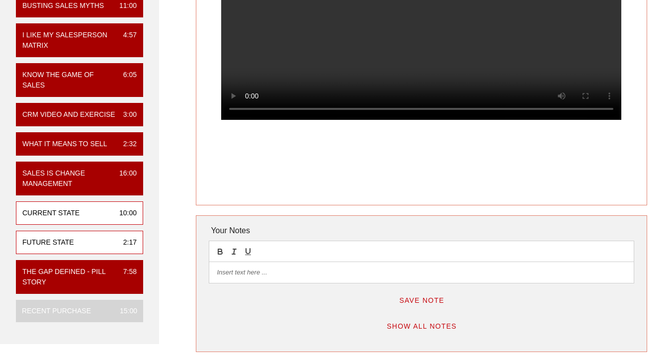
click at [123, 254] on div "Future State 2:17" at bounding box center [79, 242] width 127 height 23
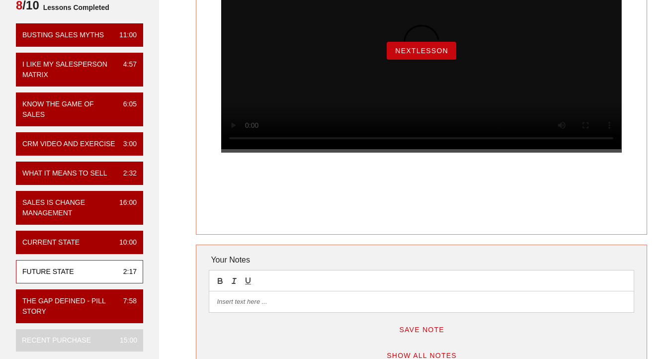
scroll to position [147, 0]
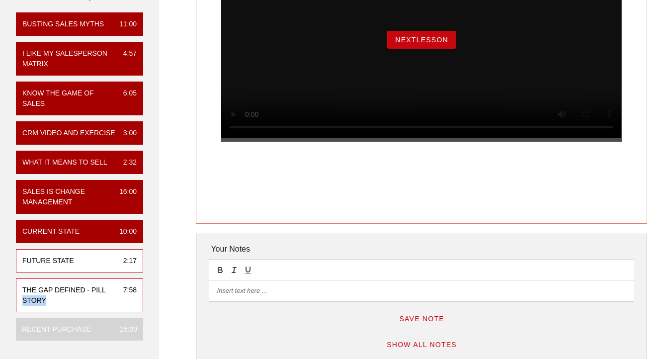
click at [104, 305] on div "The Gap Defined - Pill Story" at bounding box center [68, 295] width 93 height 21
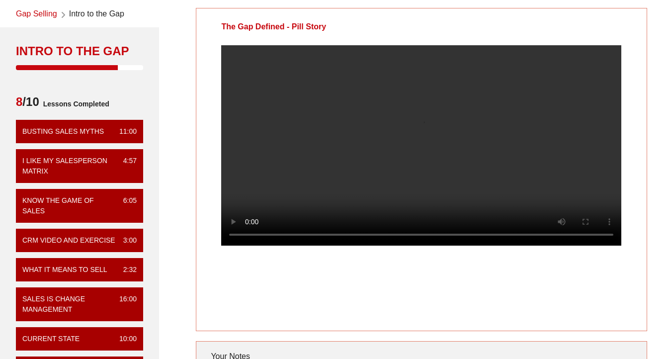
scroll to position [42, 0]
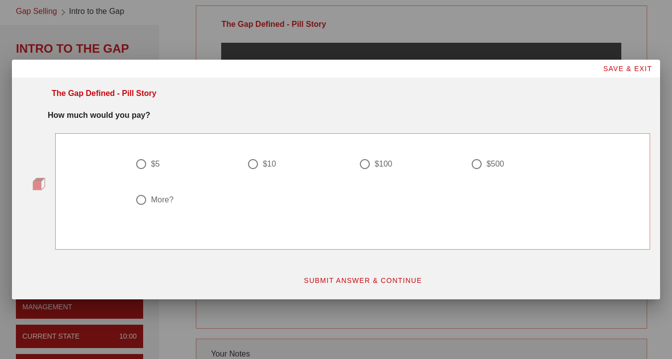
click at [327, 35] on div at bounding box center [336, 179] width 672 height 359
click at [276, 39] on div at bounding box center [336, 179] width 672 height 359
click at [143, 206] on div at bounding box center [141, 199] width 17 height 17
radio input "true"
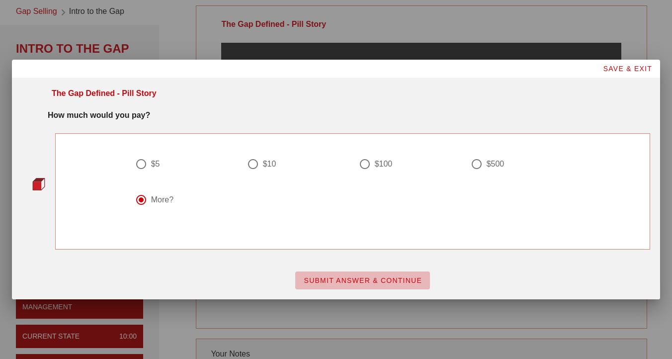
click at [324, 286] on button "SUBMIT ANSWER & CONTINUE" at bounding box center [362, 280] width 135 height 18
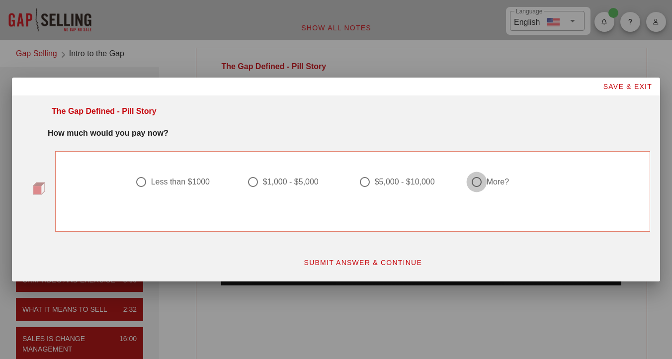
click at [476, 181] on div at bounding box center [476, 182] width 17 height 17
radio input "true"
click at [383, 255] on button "SUBMIT ANSWER & CONTINUE" at bounding box center [362, 263] width 135 height 18
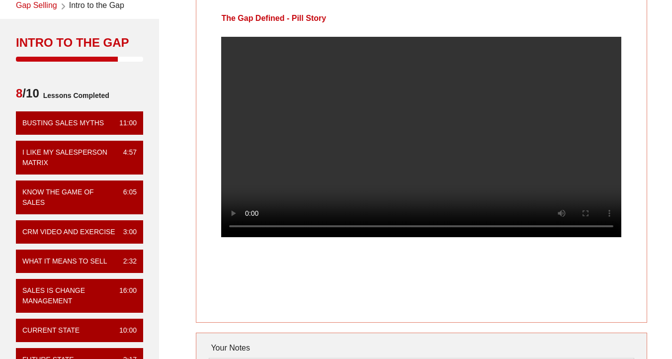
scroll to position [39, 0]
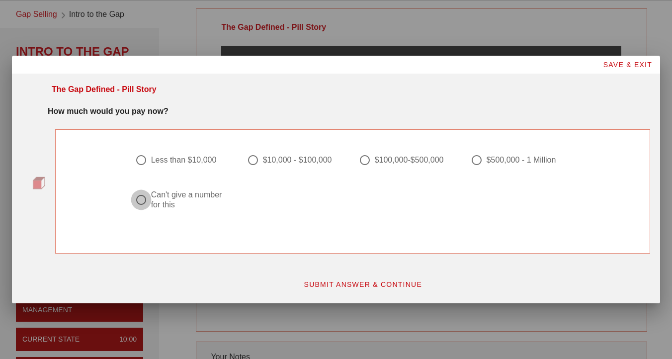
click at [140, 200] on div at bounding box center [141, 199] width 17 height 17
radio input "true"
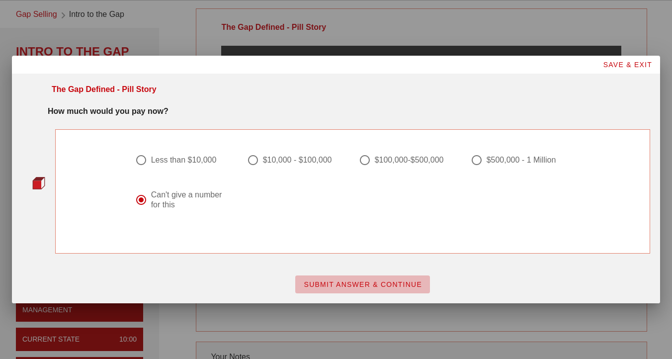
click at [332, 279] on button "SUBMIT ANSWER & CONTINUE" at bounding box center [362, 284] width 135 height 18
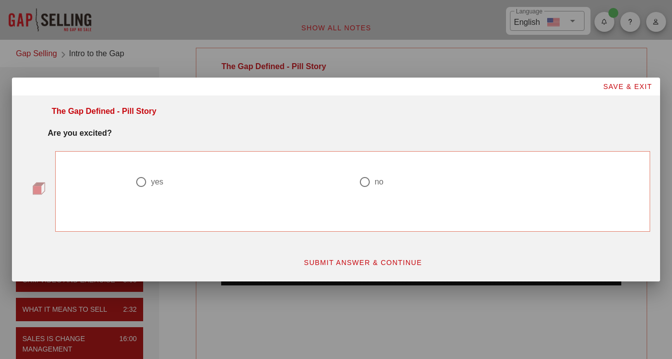
click at [141, 182] on div at bounding box center [141, 182] width 17 height 17
radio input "true"
click at [353, 261] on span "SUBMIT ANSWER & CONTINUE" at bounding box center [362, 263] width 119 height 8
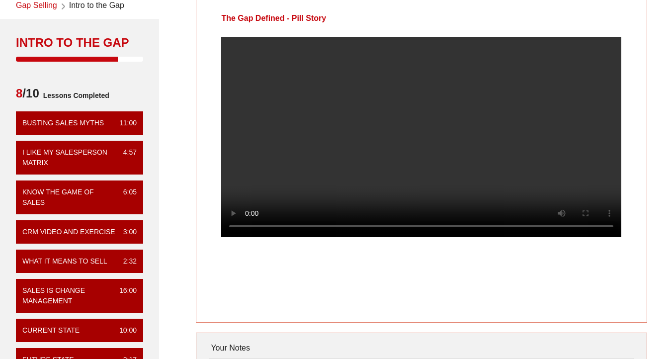
scroll to position [51, 0]
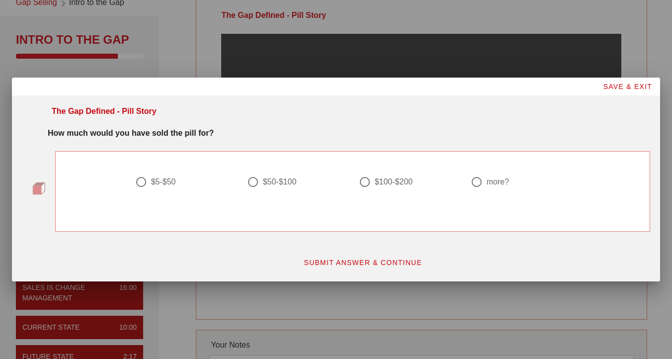
click at [249, 182] on div at bounding box center [253, 182] width 17 height 17
radio input "true"
click at [384, 260] on span "SUBMIT ANSWER & CONTINUE" at bounding box center [362, 263] width 119 height 8
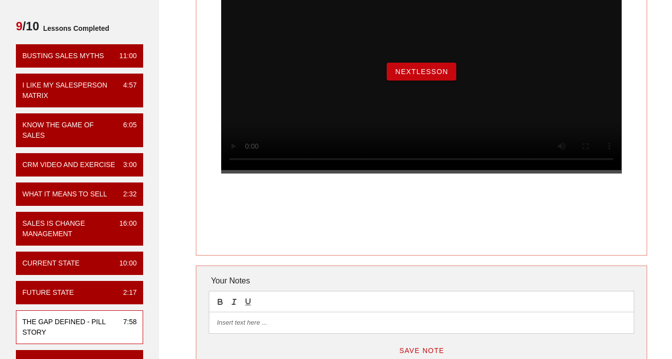
scroll to position [117, 0]
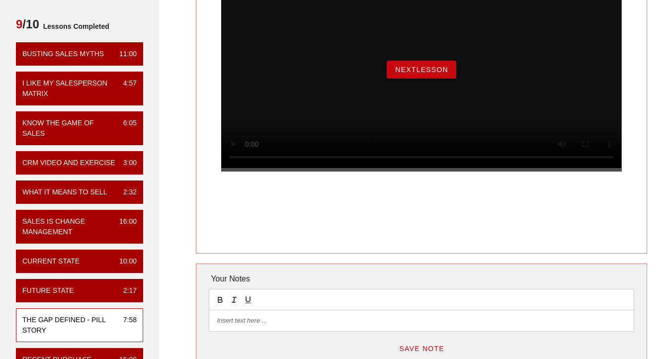
click at [430, 74] on span "NextLesson" at bounding box center [422, 70] width 54 height 8
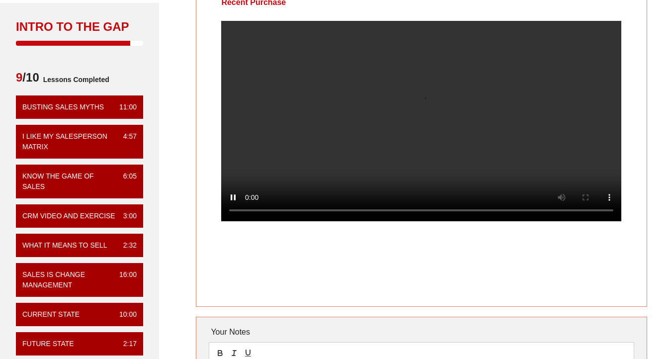
scroll to position [44, 0]
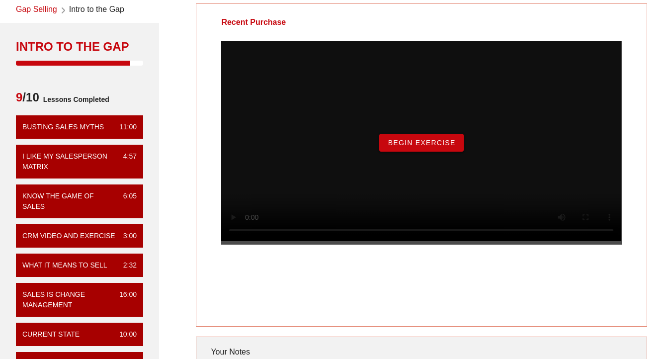
click at [418, 147] on span "Begin Exercise" at bounding box center [421, 143] width 68 height 8
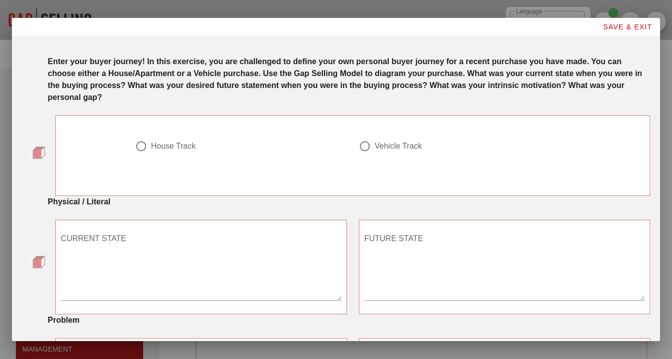
click at [143, 148] on div at bounding box center [141, 146] width 17 height 17
radio input "true"
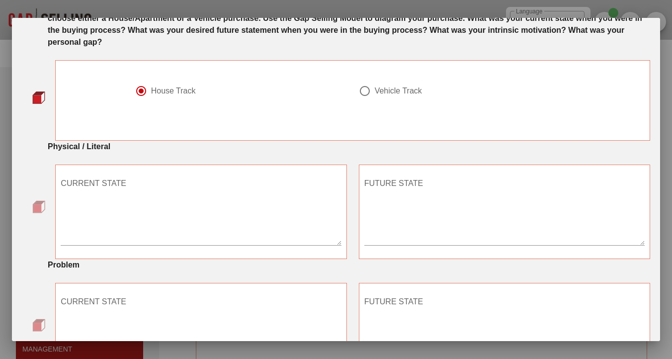
scroll to position [54, 0]
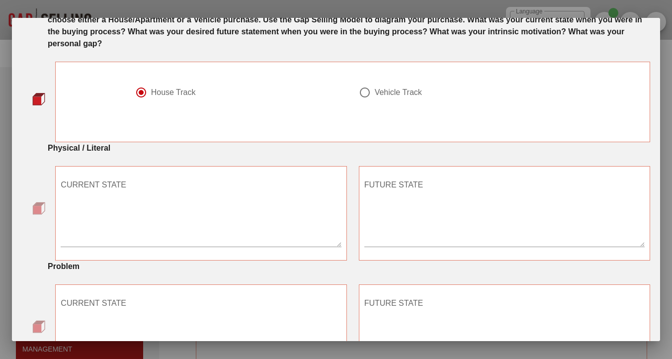
click at [174, 214] on textarea "CURRENT STATE" at bounding box center [201, 212] width 280 height 70
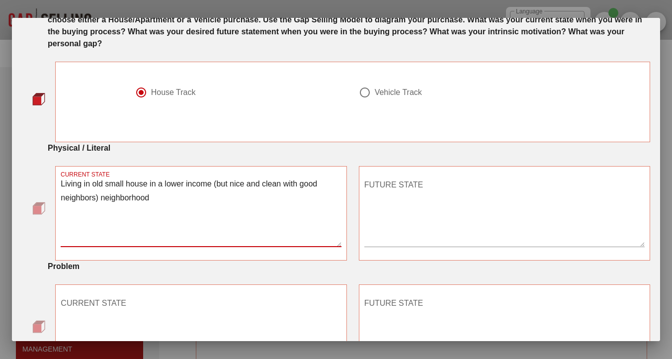
type textarea "Living in old small house in a lower income (but nice and clean with good neigh…"
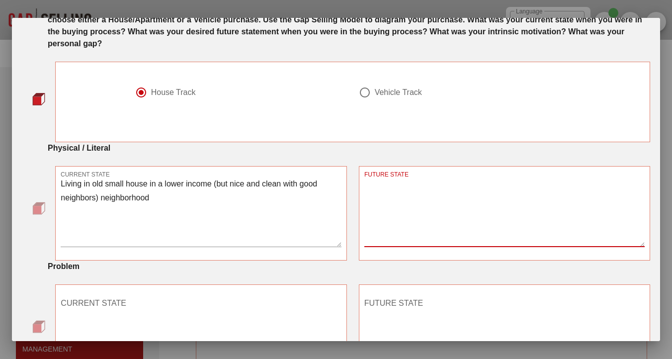
click at [444, 225] on textarea "FUTURE STATE" at bounding box center [504, 212] width 280 height 70
type textarea "Wanted a bigger house"
click at [178, 205] on textarea "Living in old small house in a lower income (but nice and clean with good neigh…" at bounding box center [201, 212] width 280 height 70
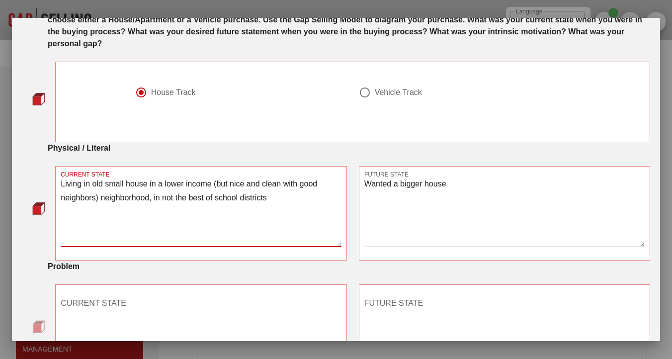
type textarea "Living in old small house in a lower income (but nice and clean with good neigh…"
click at [403, 244] on textarea "Wanted a bigger house" at bounding box center [504, 212] width 280 height 70
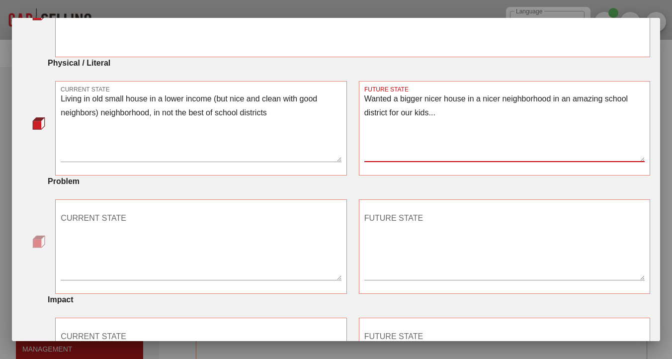
scroll to position [138, 0]
type textarea "Wanted a bigger nicer house in a nicer neighborhood in an amazing school distri…"
click at [217, 247] on textarea "CURRENT STATE" at bounding box center [201, 246] width 280 height 70
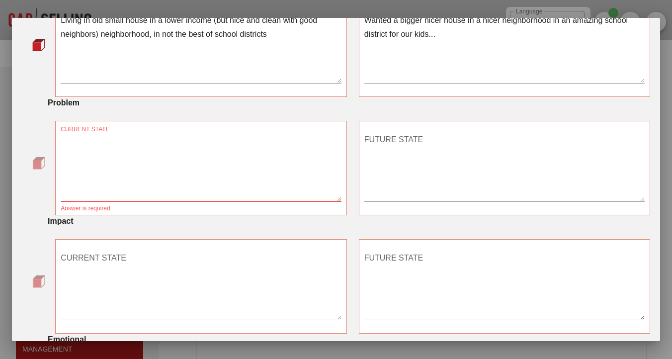
scroll to position [213, 0]
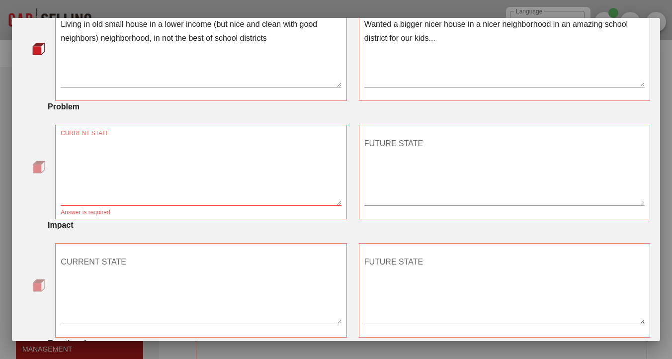
click at [270, 146] on textarea "CURRENT STATE" at bounding box center [201, 171] width 280 height 70
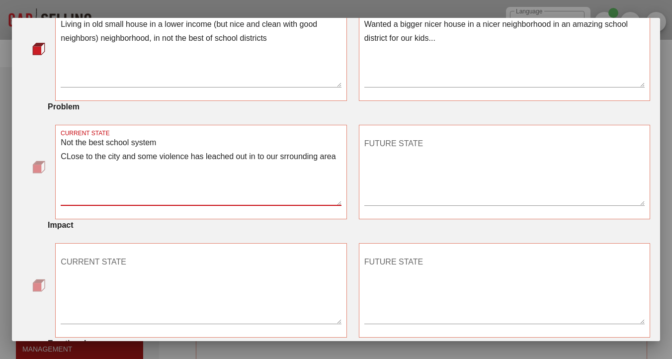
click at [288, 156] on textarea "Not the best school system CLose to the city and some violence has leached out …" at bounding box center [201, 171] width 280 height 70
click at [90, 170] on textarea "Not the best school system CLose to the city and some violence has leached out …" at bounding box center [201, 171] width 280 height 70
type textarea "Not the best school system CLose to the city and some violence has leached out …"
click at [378, 137] on div "FUTURE STATE" at bounding box center [504, 171] width 280 height 70
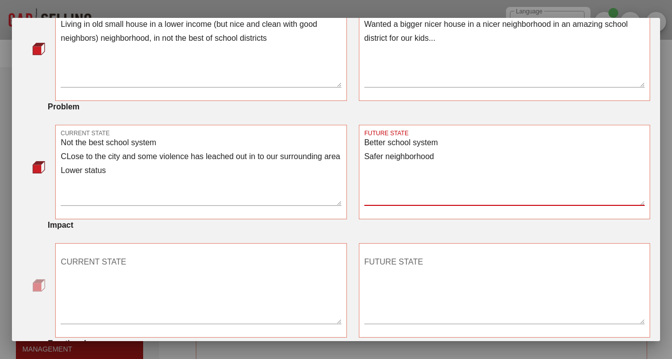
type textarea "Better school system Safer neighborhood"
click at [142, 184] on textarea "Not the best school system CLose to the city and some violence has leached out …" at bounding box center [201, 171] width 280 height 70
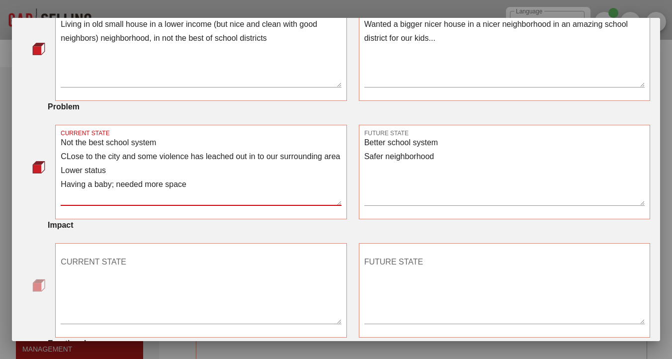
type textarea "Not the best school system CLose to the city and some violence has leached out …"
click at [372, 176] on textarea "Better school system Safer neighborhood" at bounding box center [504, 171] width 280 height 70
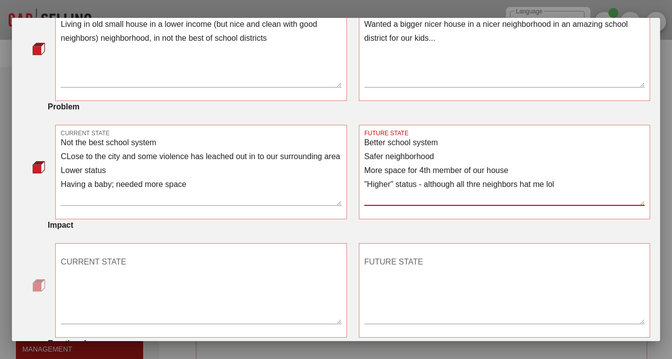
click at [479, 182] on textarea "Better school system Safer neighborhood More space for 4th member of our house …" at bounding box center [504, 171] width 280 height 70
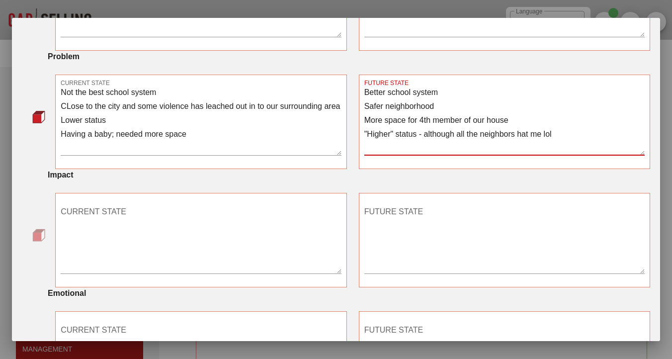
scroll to position [264, 0]
type textarea "Better school system Safer neighborhood More space for 4th member of our house …"
click at [196, 218] on textarea "CURRENT STATE" at bounding box center [201, 238] width 280 height 70
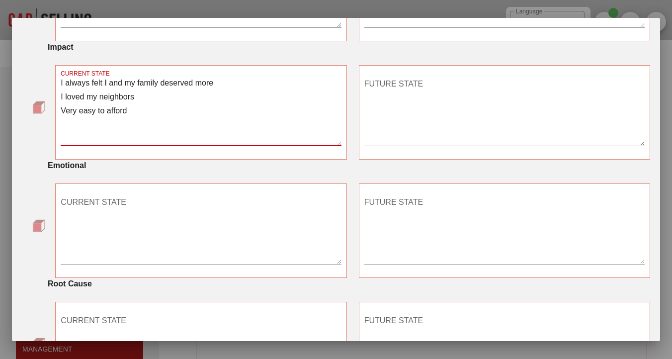
scroll to position [387, 0]
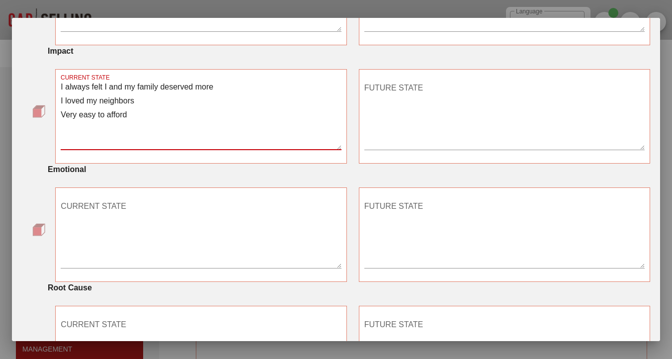
type textarea "I always felt I and my family deserved more I loved my neighbors Very easy to a…"
click at [179, 224] on textarea "CURRENT STATE" at bounding box center [201, 233] width 280 height 70
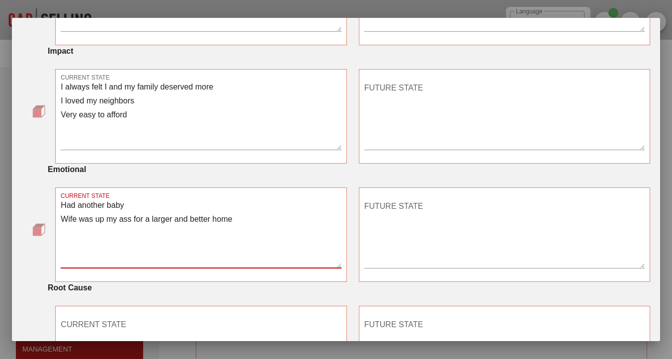
type textarea "Had another baby Wife was up my ass for a larger and better home"
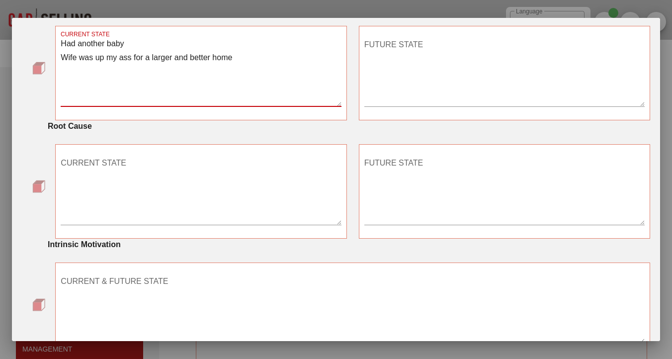
scroll to position [552, 0]
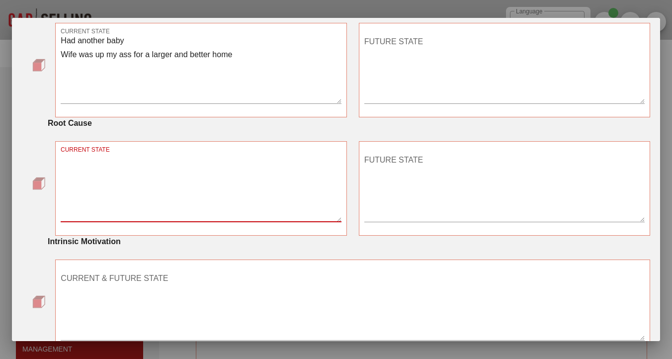
click at [179, 170] on textarea "CURRENT STATE" at bounding box center [201, 187] width 280 height 70
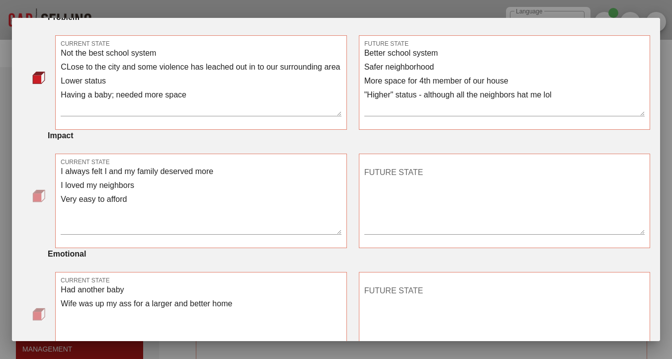
scroll to position [290, 0]
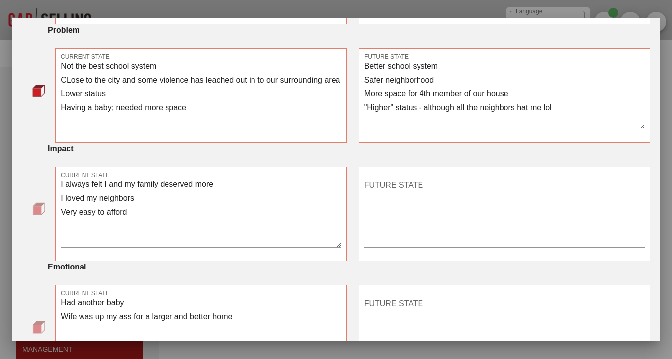
type textarea "wanted to keep wife happy wanted a better school and neighborhood for my childr…"
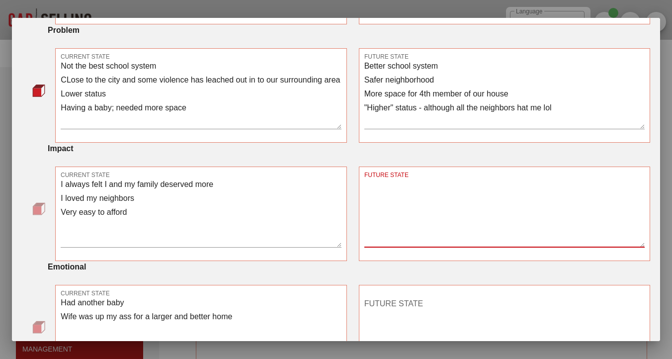
click at [429, 192] on textarea "FUTURE STATE" at bounding box center [504, 212] width 280 height 70
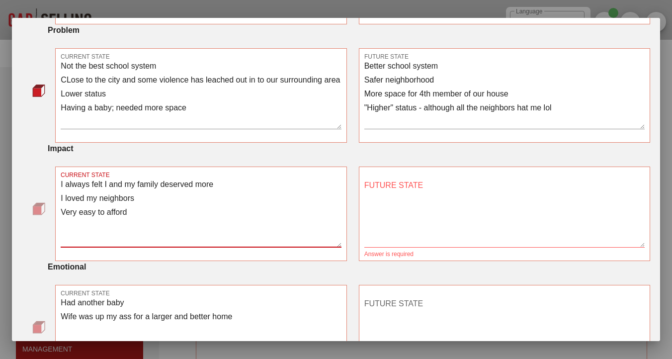
drag, startPoint x: 152, startPoint y: 221, endPoint x: 56, endPoint y: 201, distance: 97.9
click at [56, 201] on div "CURRENT STATE I always felt I and my family deserved more I loved my neighbors …" at bounding box center [200, 214] width 291 height 94
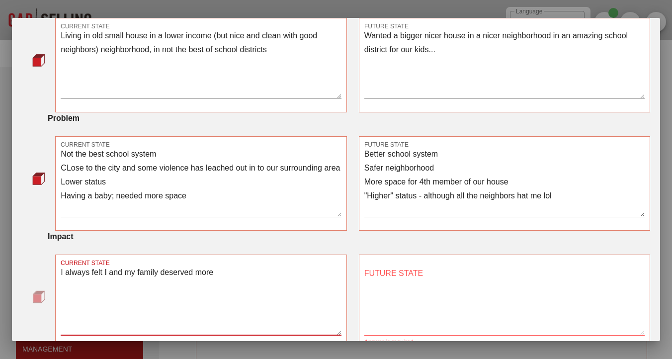
scroll to position [208, 0]
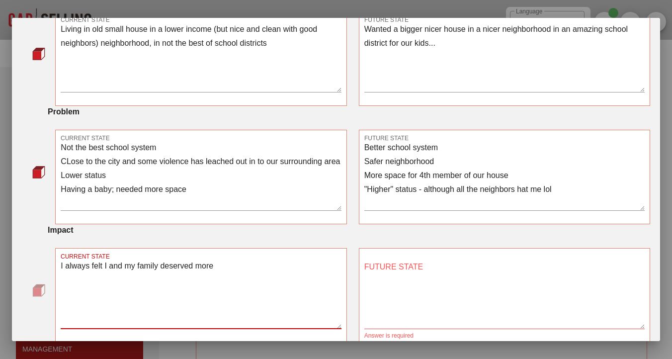
type textarea "I always felt I and my family deserved more"
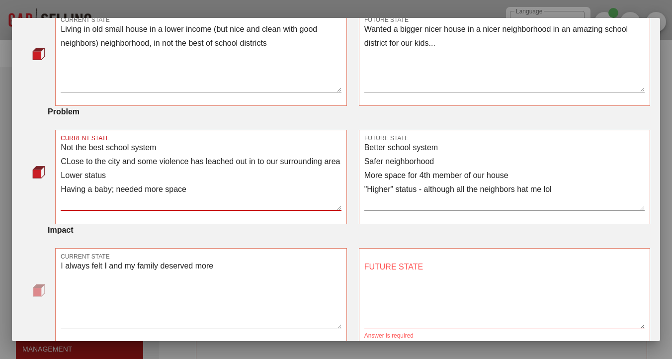
drag, startPoint x: 203, startPoint y: 208, endPoint x: 43, endPoint y: 141, distance: 173.1
click at [43, 141] on div "CURRENT STATE Not the best school system CLose to the city and some violence ha…" at bounding box center [336, 177] width 628 height 94
type textarea "="
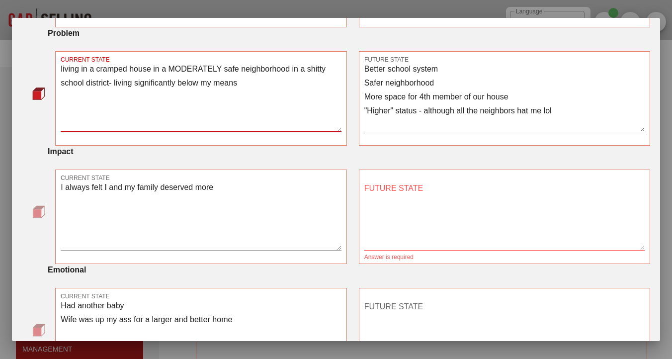
scroll to position [295, 0]
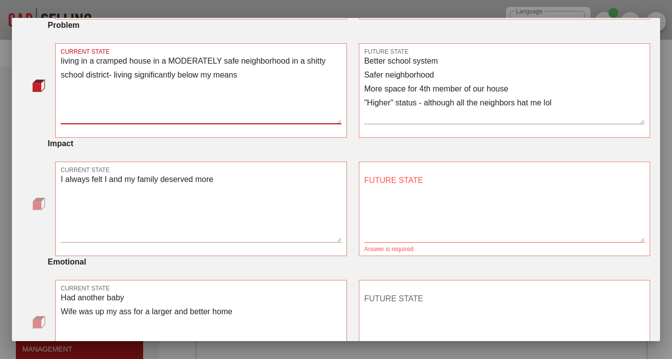
type textarea "living in a cramped house in a MODERATELY safe neighborhood in a shitty school …"
click at [265, 187] on textarea "I always felt I and my family deserved more" at bounding box center [201, 208] width 280 height 70
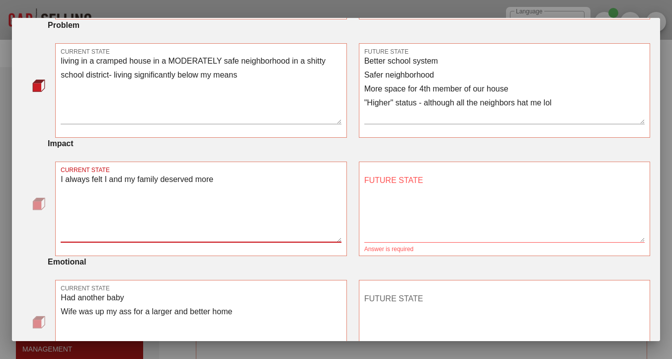
click at [253, 180] on textarea "I always felt I and my family deserved more" at bounding box center [201, 208] width 280 height 70
type textarea "I always felt I and my family deserved more - I wanted my kids to grow up like …"
click at [434, 213] on textarea "FUTURE STATE" at bounding box center [504, 208] width 280 height 70
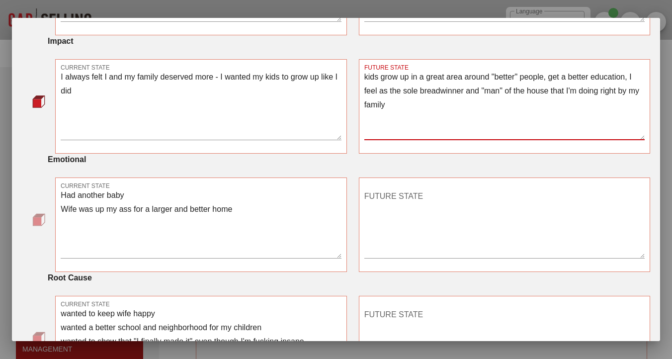
scroll to position [398, 0]
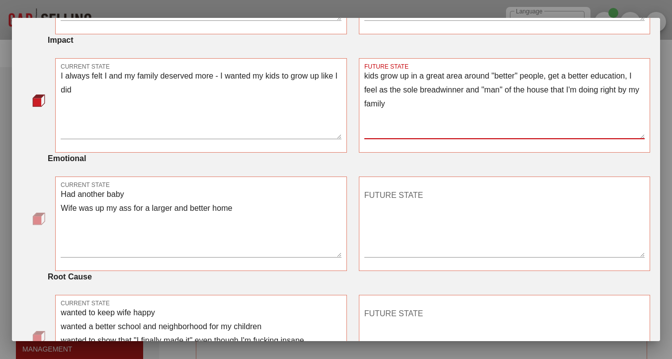
type textarea "kids grow up in a great area around "better" people, get a better education, I …"
click at [252, 215] on textarea "Had another baby Wife was up my ass for a larger and better home" at bounding box center [201, 222] width 280 height 70
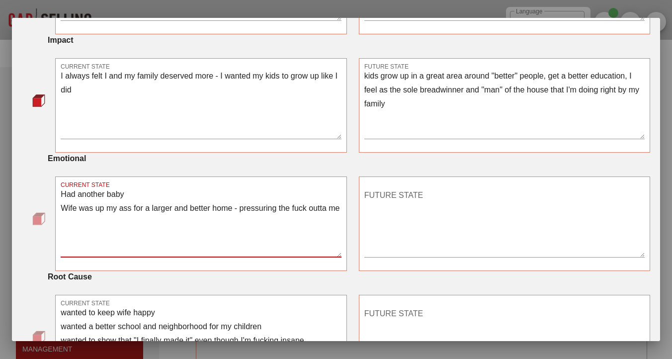
type textarea "Had another baby Wife was up my ass for a larger and better home - pressuring t…"
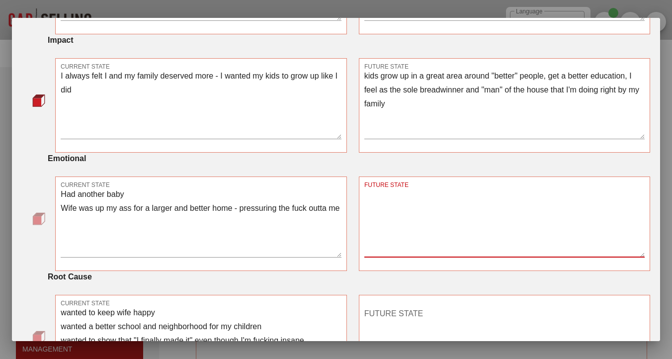
click at [499, 204] on textarea "FUTURE STATE" at bounding box center [504, 222] width 280 height 70
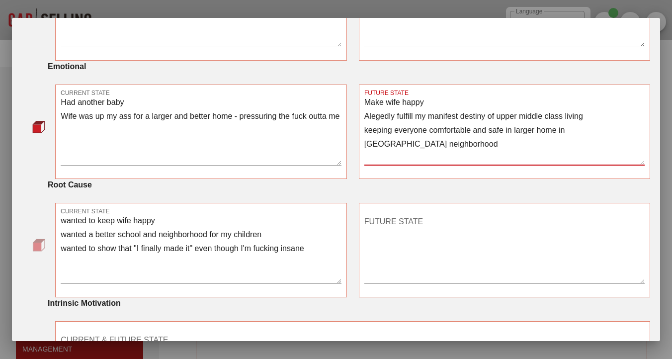
scroll to position [567, 0]
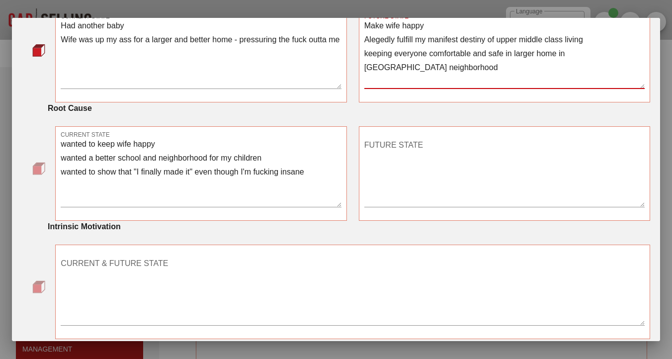
type textarea "Make wife happy Alegedly fulfill my manifest destiny of upper middle class livi…"
click at [386, 138] on div "FUTURE STATE" at bounding box center [504, 172] width 280 height 70
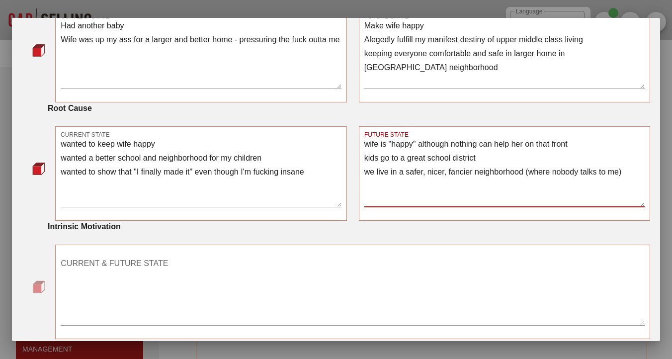
scroll to position [614, 0]
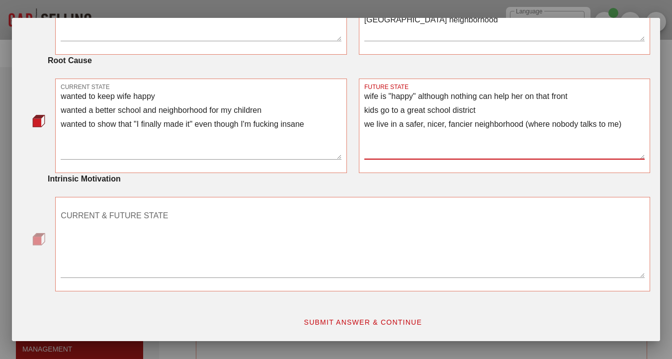
type textarea "wife is "happy" although nothing can help her on that front kids go to a great …"
click at [163, 220] on textarea "CURRENT & FUTURE STATE" at bounding box center [353, 243] width 584 height 70
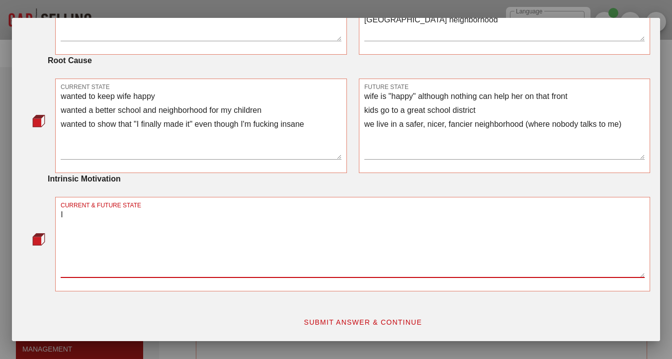
type textarea "I"
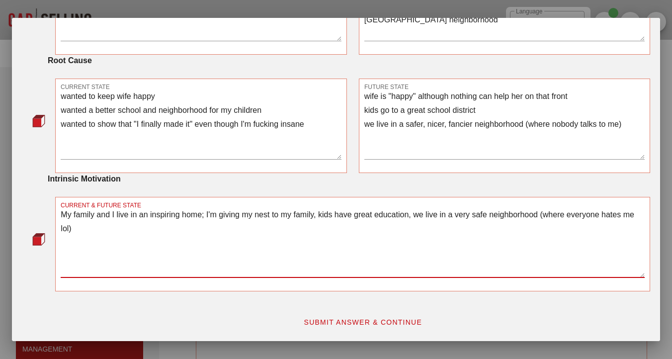
type textarea "My family and I live in an inspiring home; I'm giving my nest to my family, kid…"
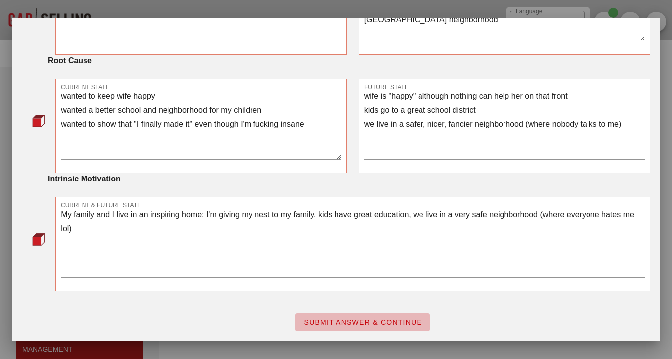
click at [354, 323] on span "SUBMIT ANSWER & CONTINUE" at bounding box center [362, 322] width 119 height 8
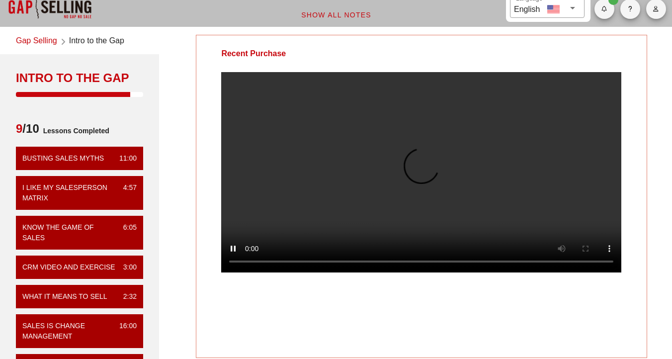
scroll to position [14, 0]
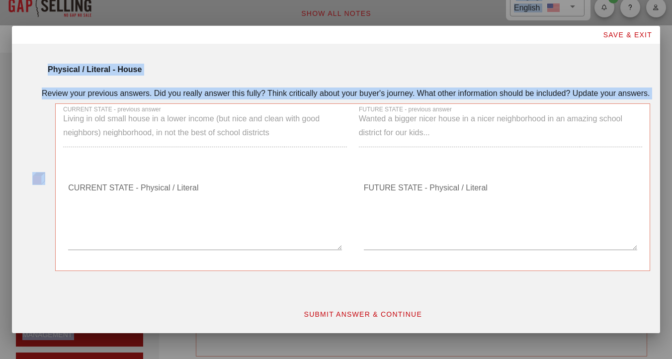
drag, startPoint x: 3, startPoint y: 219, endPoint x: 23, endPoint y: 221, distance: 20.0
click at [23, 221] on div "​ Language English Show All Notes Gap Selling Intro to the Gap Intro to the Gap…" at bounding box center [336, 245] width 672 height 518
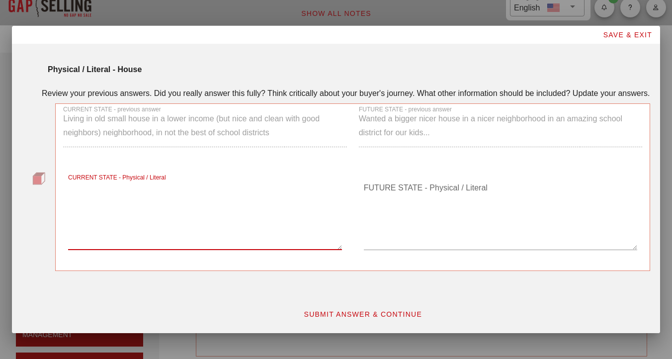
click at [197, 194] on textarea "CURRENT STATE - Physical / Literal" at bounding box center [204, 215] width 273 height 70
type textarea "Not enough bathrooms/showers/bedrooms/space for a family"
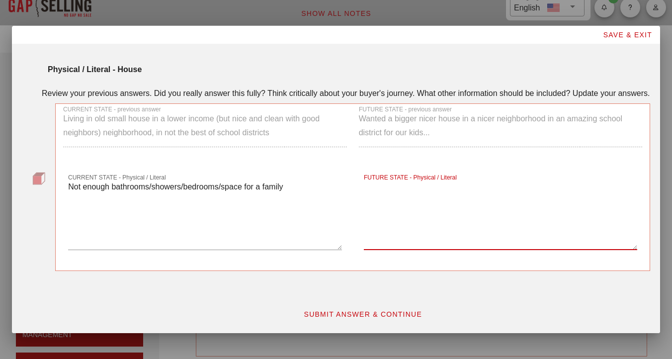
click at [399, 234] on textarea "FUTURE STATE - Physical / Literal" at bounding box center [500, 215] width 273 height 70
type textarea "3 full bathrooms, enough bedrooms, 14 acres of forest"
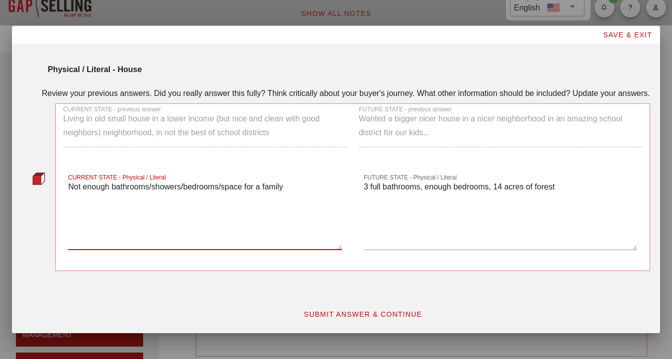
click at [316, 190] on textarea "Not enough bathrooms/showers/bedrooms/space for a family" at bounding box center [204, 215] width 273 height 70
type textarea "Not enough bathrooms/showers/bedrooms/space for a family/ large 1 acre lot, but…"
click at [579, 195] on textarea "3 full bathrooms, enough bedrooms, 14 acres of forest" at bounding box center [500, 215] width 273 height 70
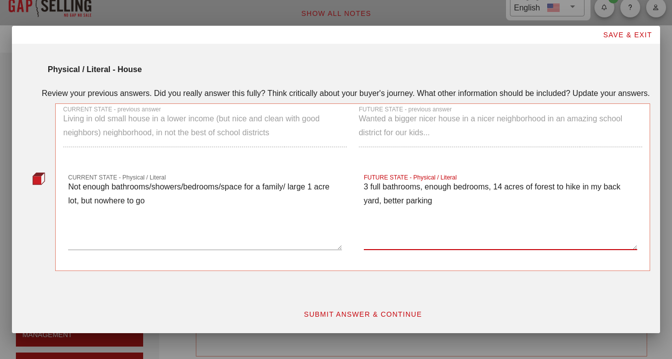
type textarea "3 full bathrooms, enough bedrooms, 14 acres of forest to hike in my back yard, …"
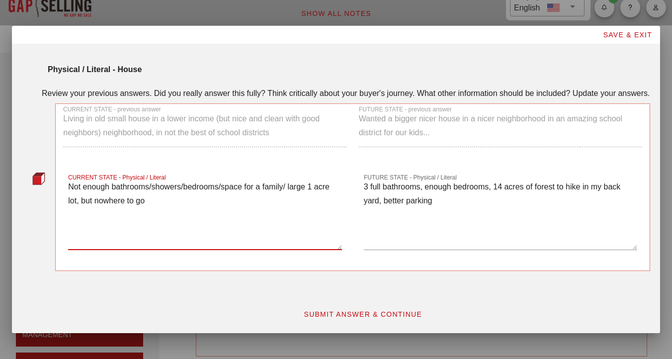
click at [218, 210] on textarea "Not enough bathrooms/showers/bedrooms/space for a family/ large 1 acre lot, but…" at bounding box center [204, 215] width 273 height 70
type textarea "Not enough bathrooms/showers/bedrooms/space for a family/ large 1 acre lot, but…"
click at [437, 214] on textarea "3 full bathrooms, enough bedrooms, 14 acres of forest to hike in my back yard, …" at bounding box center [500, 215] width 273 height 70
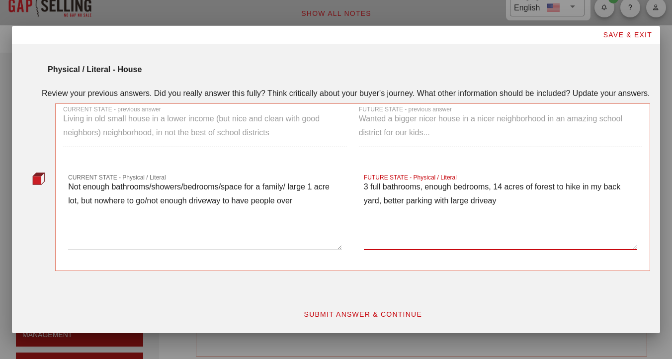
type textarea "3 full bathrooms, enough bedrooms, 14 acres of forest to hike in my back yard, …"
click at [418, 308] on div "SUBMIT ANSWER & CONTINUE" at bounding box center [362, 314] width 587 height 30
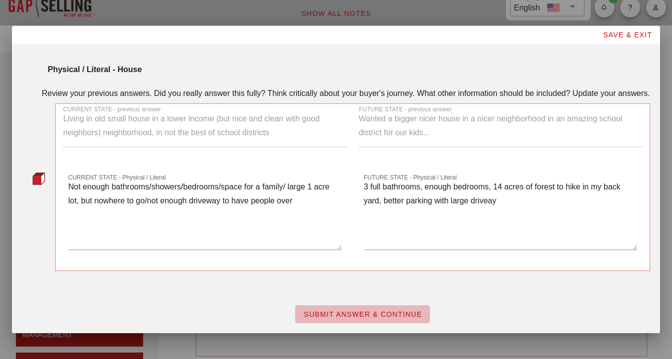
click at [411, 318] on span "SUBMIT ANSWER & CONTINUE" at bounding box center [362, 314] width 119 height 8
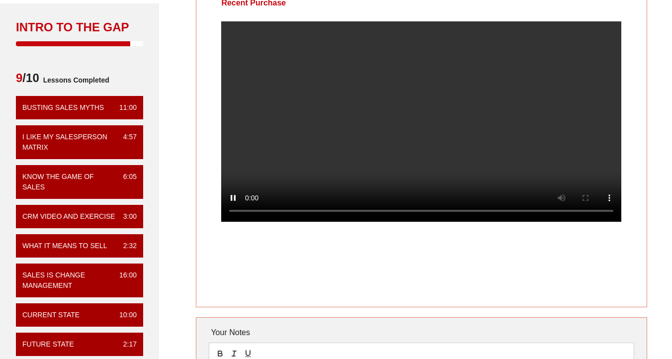
scroll to position [61, 0]
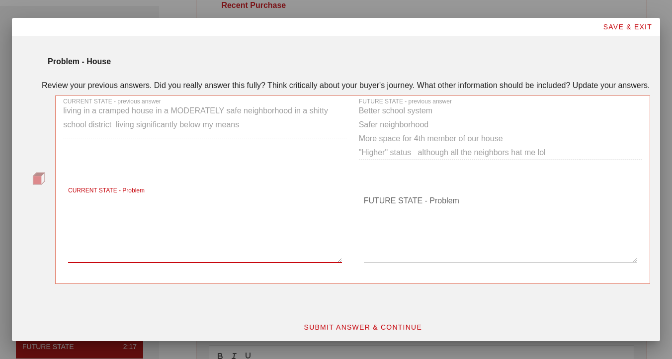
click at [138, 253] on textarea "CURRENT STATE - Problem" at bounding box center [204, 228] width 273 height 70
type textarea "n"
click at [185, 215] on textarea "CURRENT STATE - Problem" at bounding box center [204, 228] width 273 height 70
click at [157, 226] on textarea "CURRENT STATE - Problem" at bounding box center [204, 228] width 273 height 70
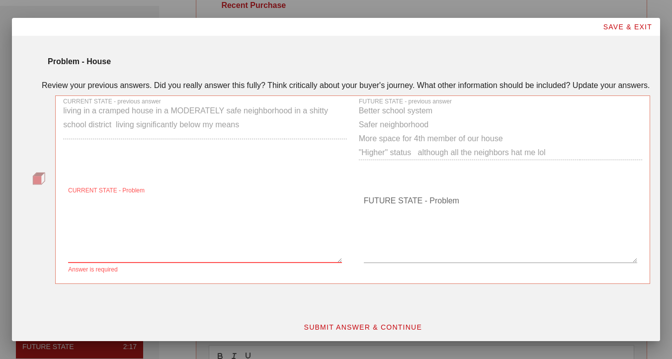
type textarea "d"
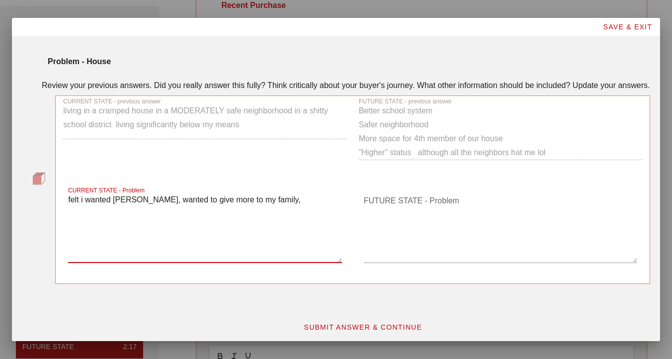
click at [128, 209] on textarea "felt i wanted mote, wanted to give more to my family," at bounding box center [204, 228] width 273 height 70
click at [274, 216] on textarea "felt i wanted more, wanted to give more to my family," at bounding box center [204, 228] width 273 height 70
type textarea "felt i wanted more, wanted to give more to my family,"
drag, startPoint x: 274, startPoint y: 217, endPoint x: 15, endPoint y: 217, distance: 259.0
click at [15, 217] on div "Problem - House Review your previous answers. Did you really answer this fully?…" at bounding box center [336, 191] width 648 height 310
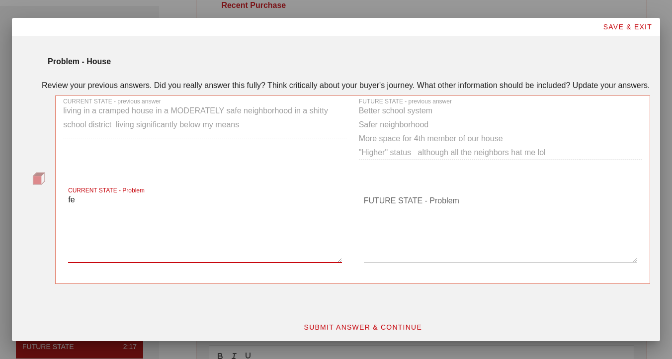
type textarea "f"
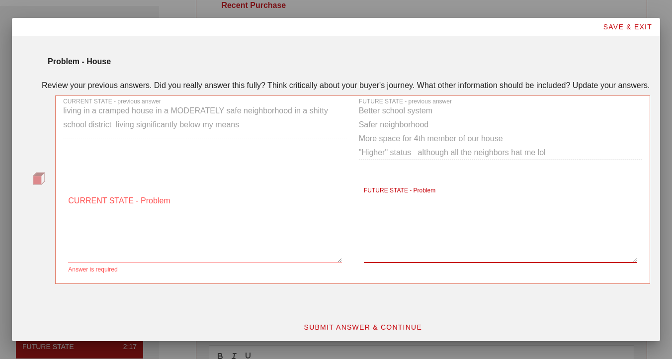
click at [426, 254] on textarea "FUTURE STATE - Problem" at bounding box center [500, 228] width 273 height 70
click at [154, 252] on textarea "CURRENT STATE - Problem" at bounding box center [204, 228] width 273 height 70
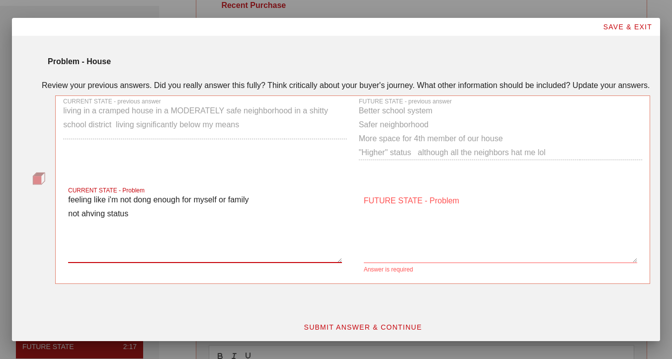
click at [88, 224] on textarea "feeling like i'm not dong enough for myself or family not ahving status" at bounding box center [204, 228] width 273 height 70
click at [91, 225] on textarea "feeling like i'm not dong enough for myself or family not ahving status" at bounding box center [204, 228] width 273 height 70
click at [390, 244] on textarea "FUTURE STATE - Problem" at bounding box center [500, 228] width 273 height 70
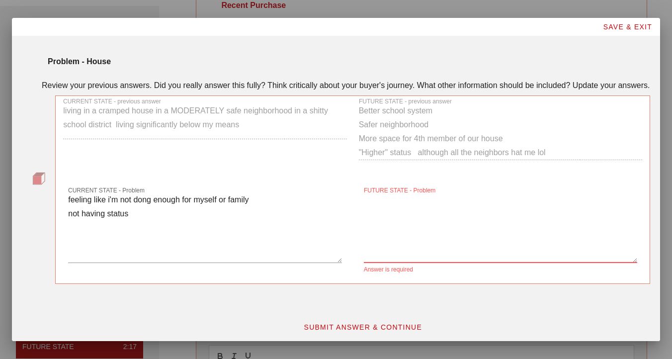
click at [152, 224] on textarea "feeling like i'm not dong enough for myself or family not having status" at bounding box center [204, 228] width 273 height 70
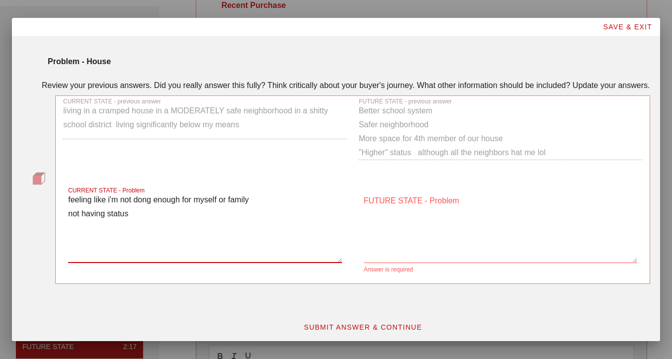
click at [146, 213] on textarea "feeling like i'm not dong enough for myself or family not having status" at bounding box center [204, 228] width 273 height 70
click at [96, 233] on textarea "feeling like i'm not doing enough for myself or family not having status" at bounding box center [204, 228] width 273 height 70
type textarea "feeling like i'm not doing enough for myself or family not having status wantin…"
click at [403, 244] on textarea "FUTURE STATE - Problem" at bounding box center [500, 228] width 273 height 70
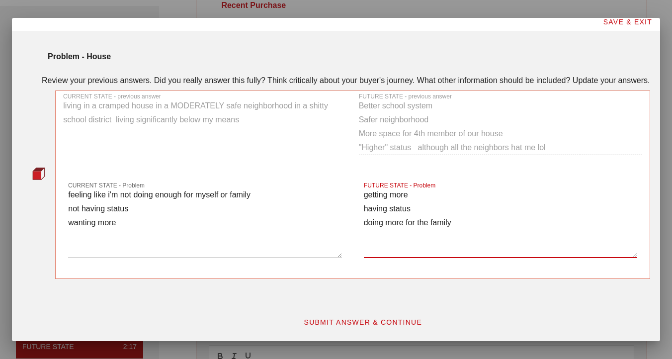
scroll to position [17, 0]
type textarea "getting more having status doing more for the family"
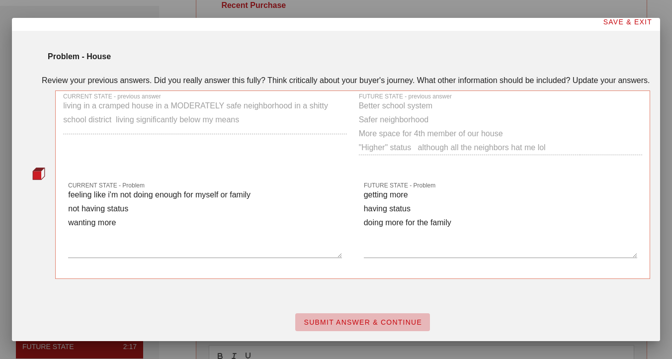
click at [387, 323] on span "SUBMIT ANSWER & CONTINUE" at bounding box center [362, 322] width 119 height 8
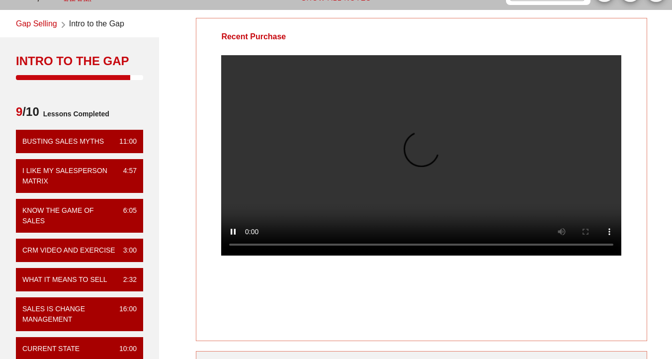
scroll to position [0, 0]
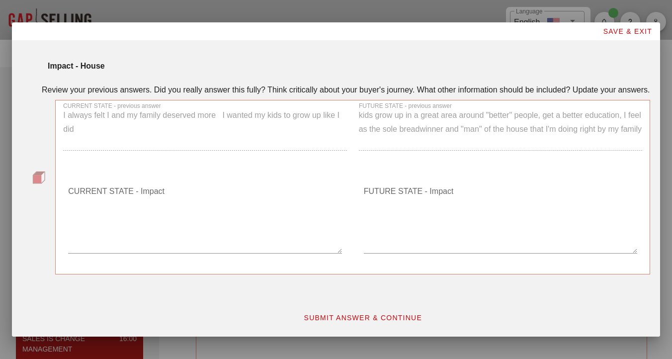
click at [243, 200] on textarea "CURRENT STATE - Impact" at bounding box center [204, 218] width 273 height 70
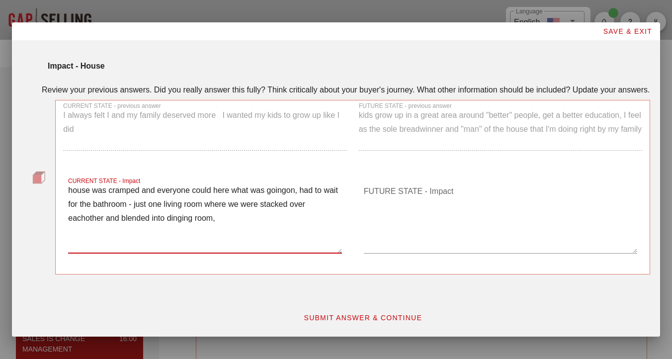
type textarea "house was cramped and everyone could here what was goingon, had to wait for the…"
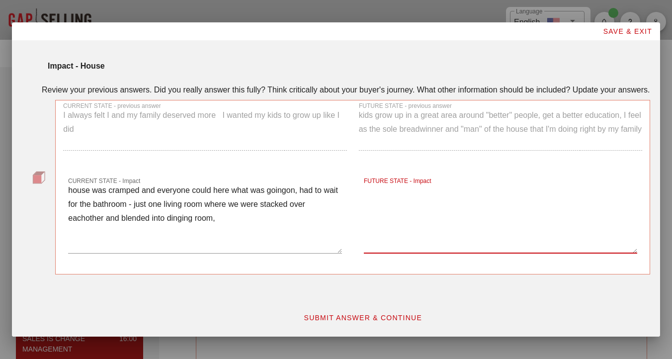
click at [396, 207] on textarea "FUTURE STATE - Impact" at bounding box center [500, 218] width 273 height 70
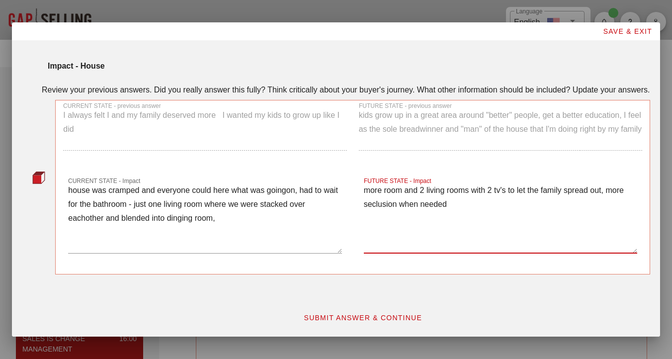
type textarea "more room and 2 living rooms with 2 tv's to let the family spread out, more sec…"
click at [368, 307] on div "SUBMIT ANSWER & CONTINUE" at bounding box center [362, 318] width 587 height 30
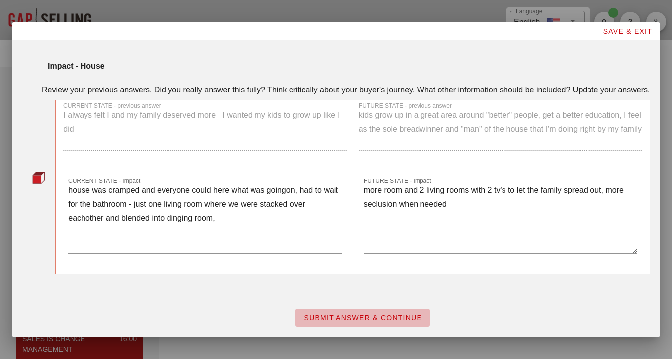
click at [368, 318] on span "SUBMIT ANSWER & CONTINUE" at bounding box center [362, 318] width 119 height 8
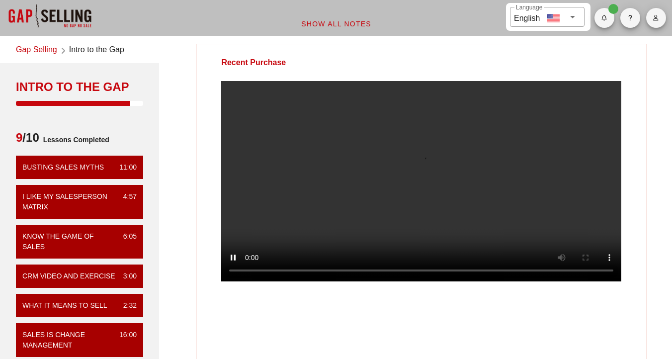
scroll to position [0, 0]
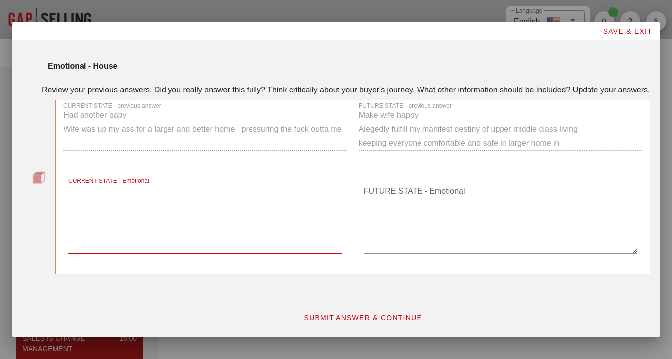
click at [206, 206] on textarea "CURRENT STATE - Emotional" at bounding box center [204, 218] width 273 height 70
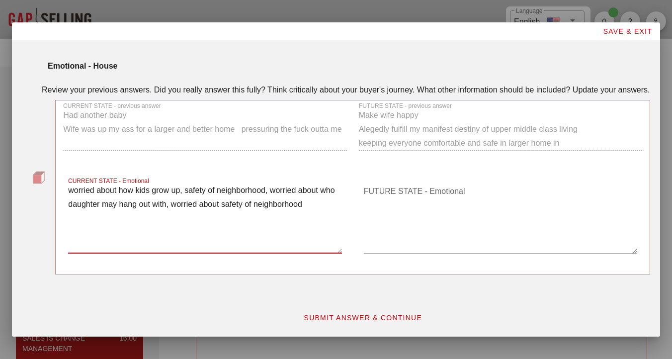
type textarea "worried about how kids grow up, safety of neighborhood, worried about who daugh…"
click at [366, 229] on textarea "FUTURE STATE - Emotional" at bounding box center [500, 218] width 273 height 70
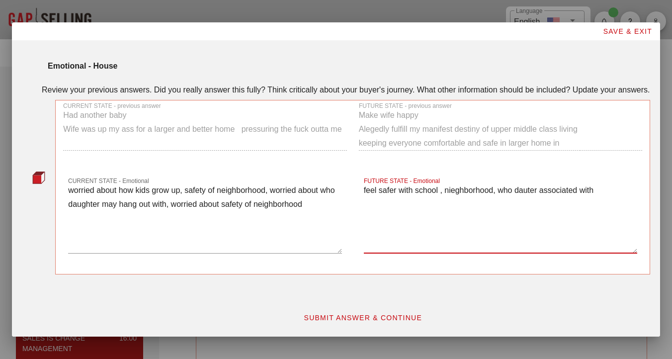
type textarea "feel safer with school , nieghborhood, who dauter associated with"
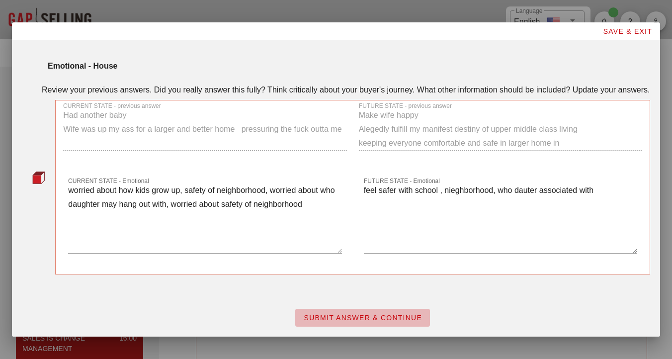
click at [338, 318] on span "SUBMIT ANSWER & CONTINUE" at bounding box center [362, 318] width 119 height 8
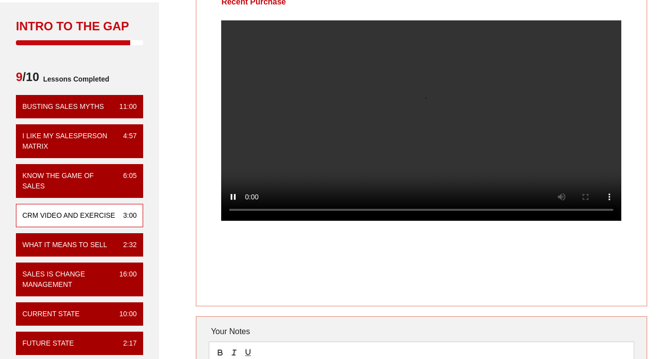
scroll to position [0, 0]
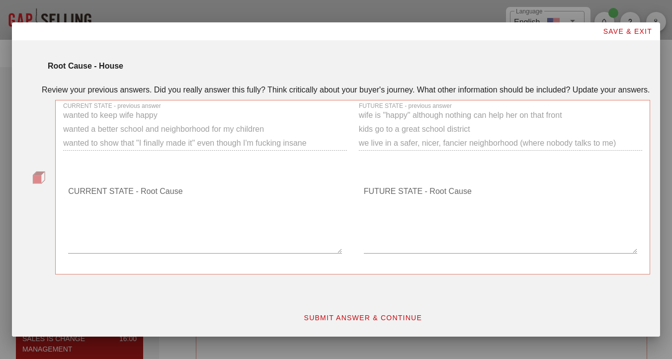
drag, startPoint x: 435, startPoint y: 150, endPoint x: 401, endPoint y: 140, distance: 35.1
click at [401, 140] on div "FUTURE STATE - previous answer wife is "happy" although nothing can help her on…" at bounding box center [500, 130] width 295 height 73
drag, startPoint x: 401, startPoint y: 131, endPoint x: 353, endPoint y: 131, distance: 47.2
click at [353, 131] on div "FUTURE STATE - previous answer wife is "happy" although nothing can help her on…" at bounding box center [500, 130] width 295 height 73
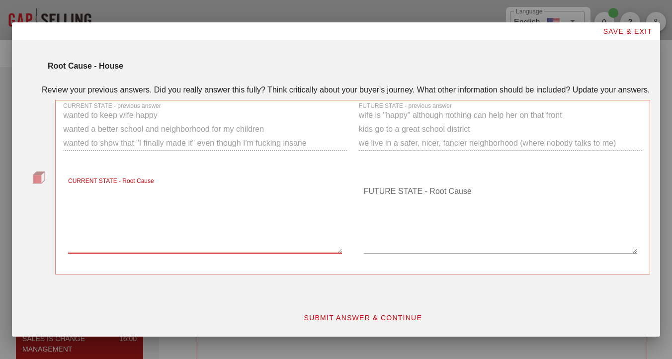
click at [141, 241] on textarea "CURRENT STATE - Root Cause" at bounding box center [204, 218] width 273 height 70
click at [368, 322] on span "SUBMIT ANSWER & CONTINUE" at bounding box center [362, 318] width 119 height 8
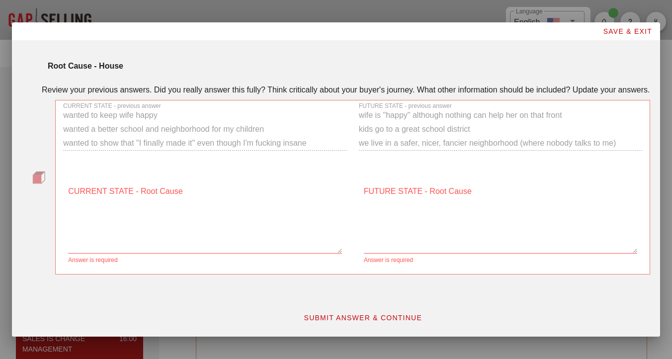
click at [175, 248] on textarea "CURRENT STATE - Root Cause" at bounding box center [204, 218] width 273 height 70
click at [421, 235] on textarea "FUTURE STATE - Root Cause" at bounding box center [500, 218] width 273 height 70
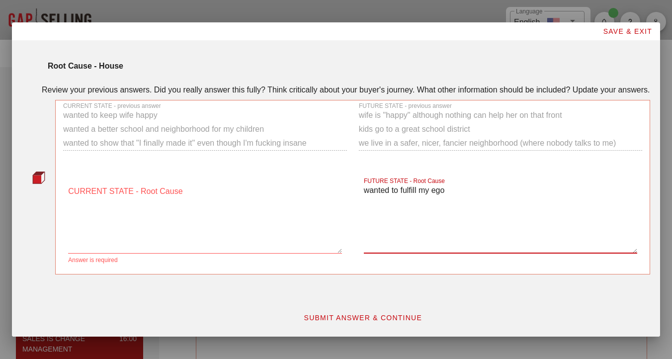
type textarea "wanted to fulfill my ego"
click at [194, 228] on textarea "CURRENT STATE - Root Cause" at bounding box center [204, 218] width 273 height 70
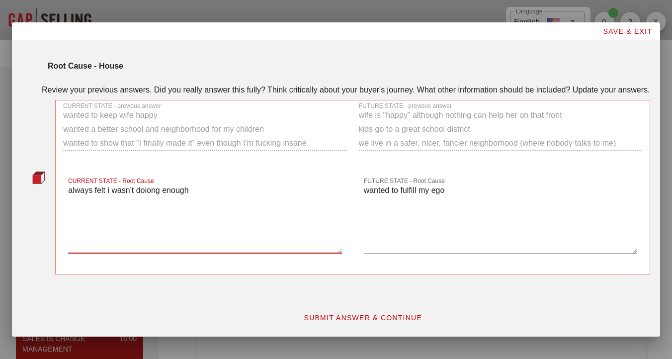
type textarea "always felt i wasn't doiong enough"
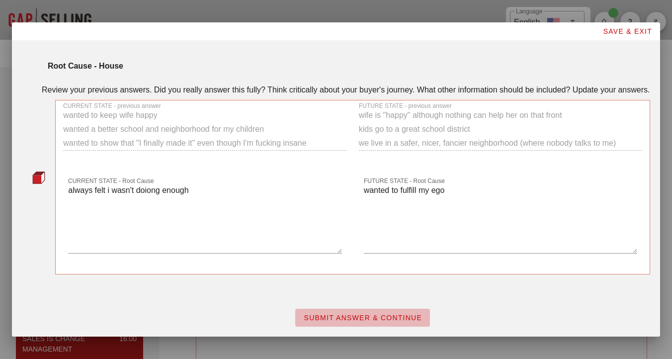
click at [362, 322] on span "SUBMIT ANSWER & CONTINUE" at bounding box center [362, 318] width 119 height 8
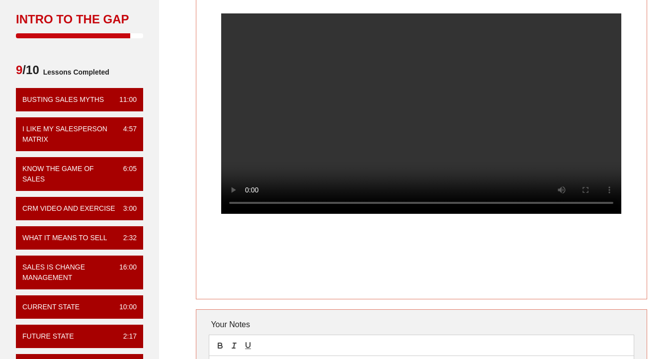
scroll to position [59, 0]
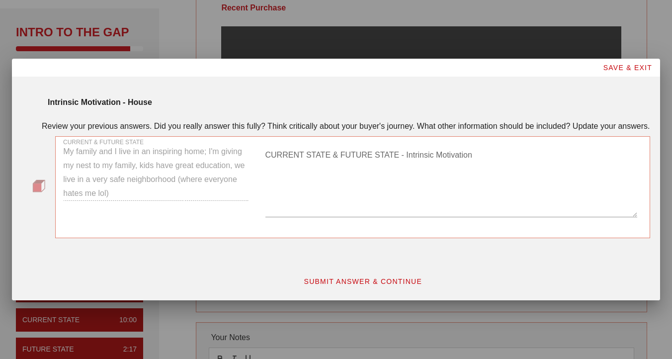
click at [366, 206] on textarea "CURRENT STATE & FUTURE STATE - Intrinsic Motivation" at bounding box center [451, 182] width 372 height 70
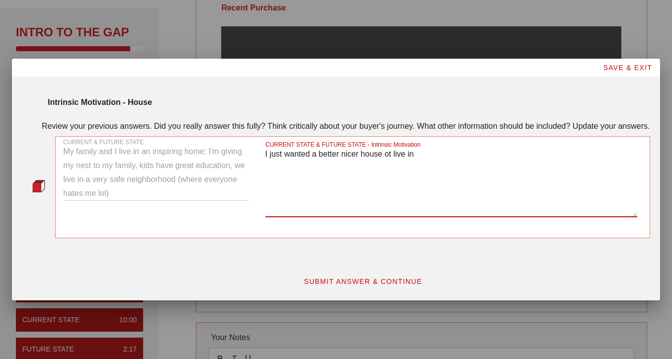
click at [394, 156] on textarea "I just wanted a better nicer house ot live in" at bounding box center [451, 182] width 372 height 70
type textarea "I just wanted a better nicer house to live in"
click at [331, 285] on span "SUBMIT ANSWER & CONTINUE" at bounding box center [362, 281] width 119 height 8
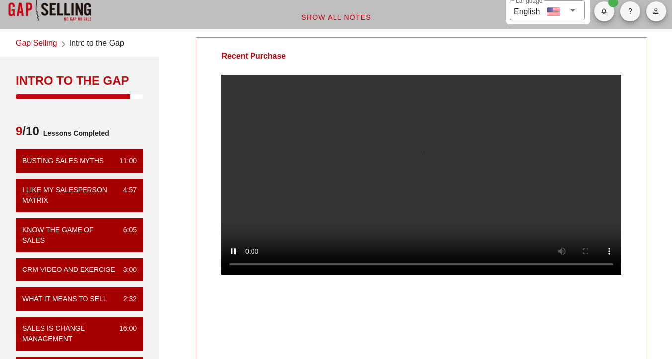
scroll to position [10, 0]
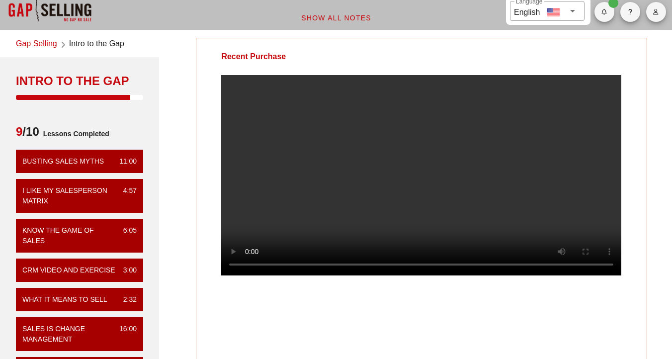
click at [605, 10] on icon "button" at bounding box center [604, 12] width 6 height 6
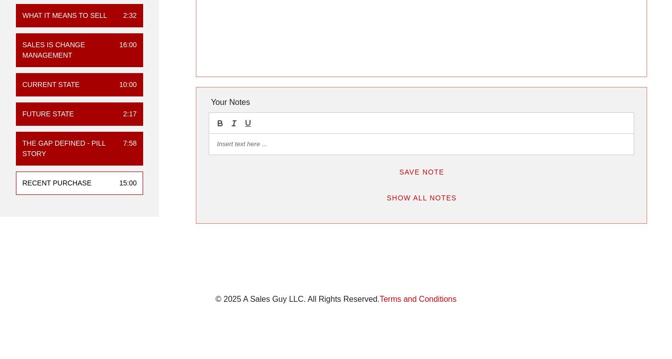
scroll to position [303, 0]
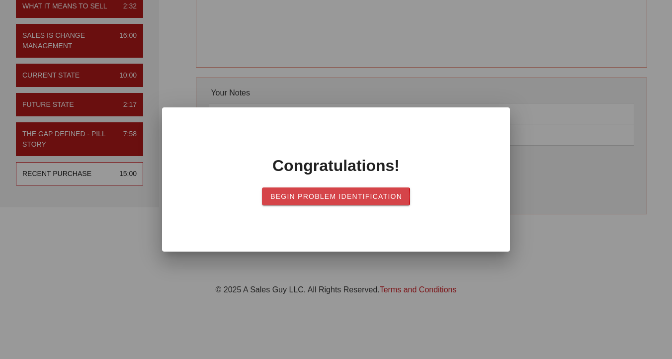
click at [366, 194] on span "Begin Problem Identification" at bounding box center [336, 196] width 132 height 8
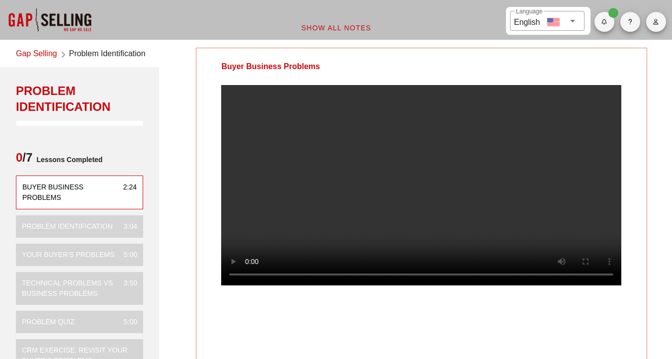
click at [50, 56] on link "Gap Selling" at bounding box center [36, 54] width 41 height 13
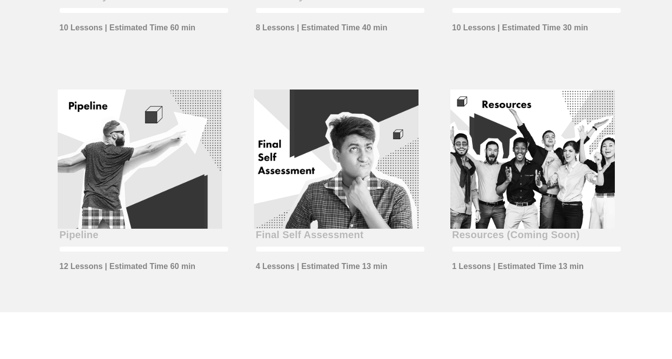
scroll to position [474, 0]
